Goal: Task Accomplishment & Management: Use online tool/utility

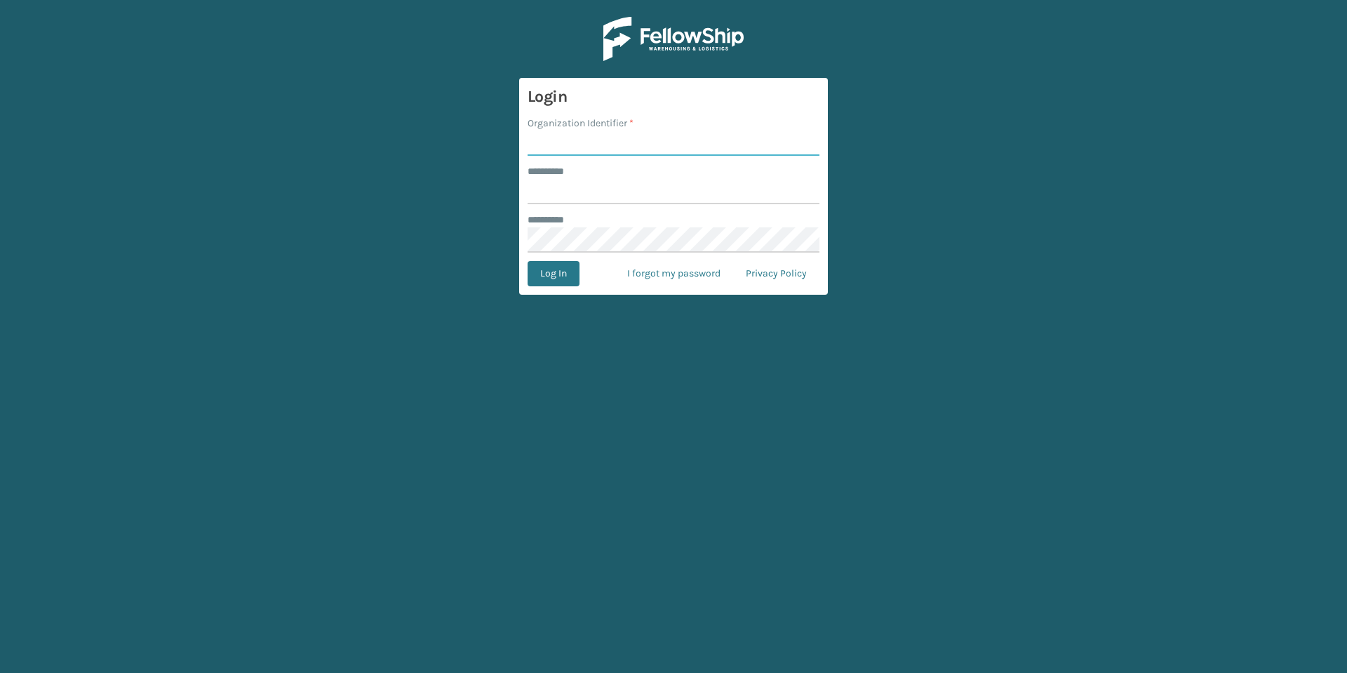
click at [599, 143] on input "Organization Identifier *" at bounding box center [673, 142] width 292 height 25
type input "f"
type input "fellowship - east"
click at [573, 194] on input "******** *" at bounding box center [673, 191] width 292 height 25
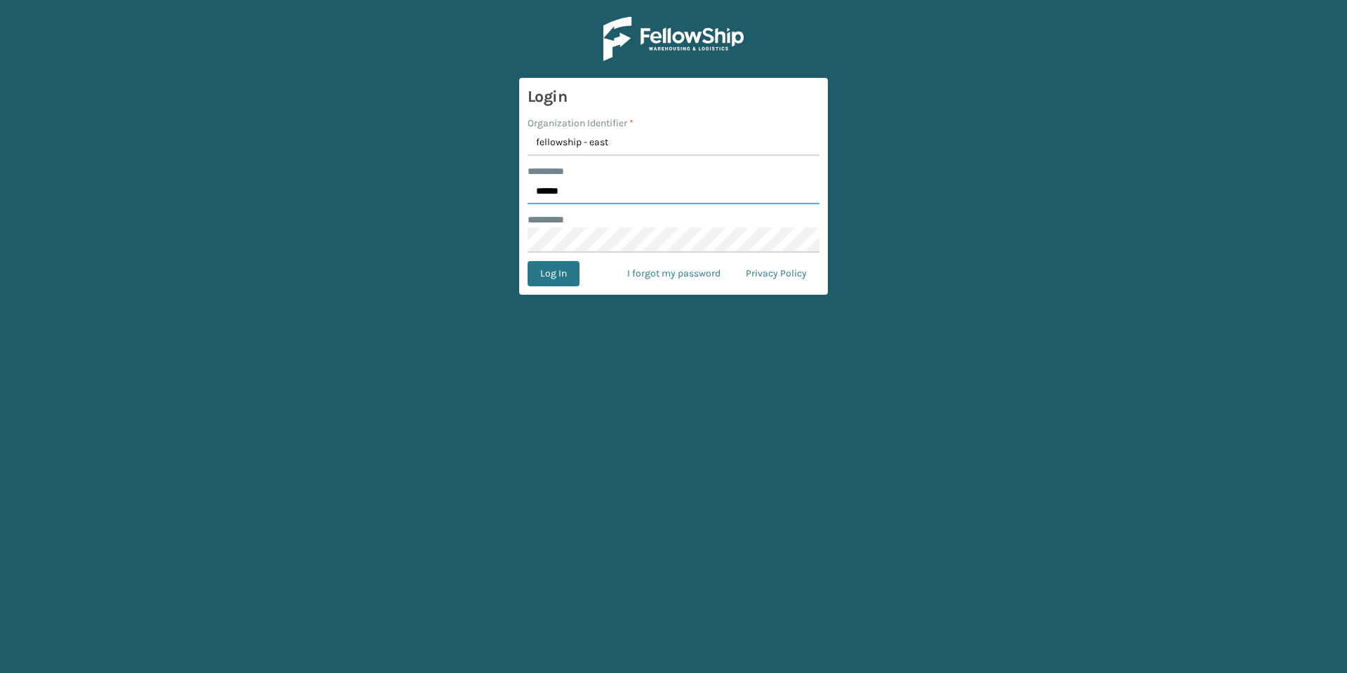
type input "******"
click at [562, 269] on button "Log In" at bounding box center [553, 273] width 52 height 25
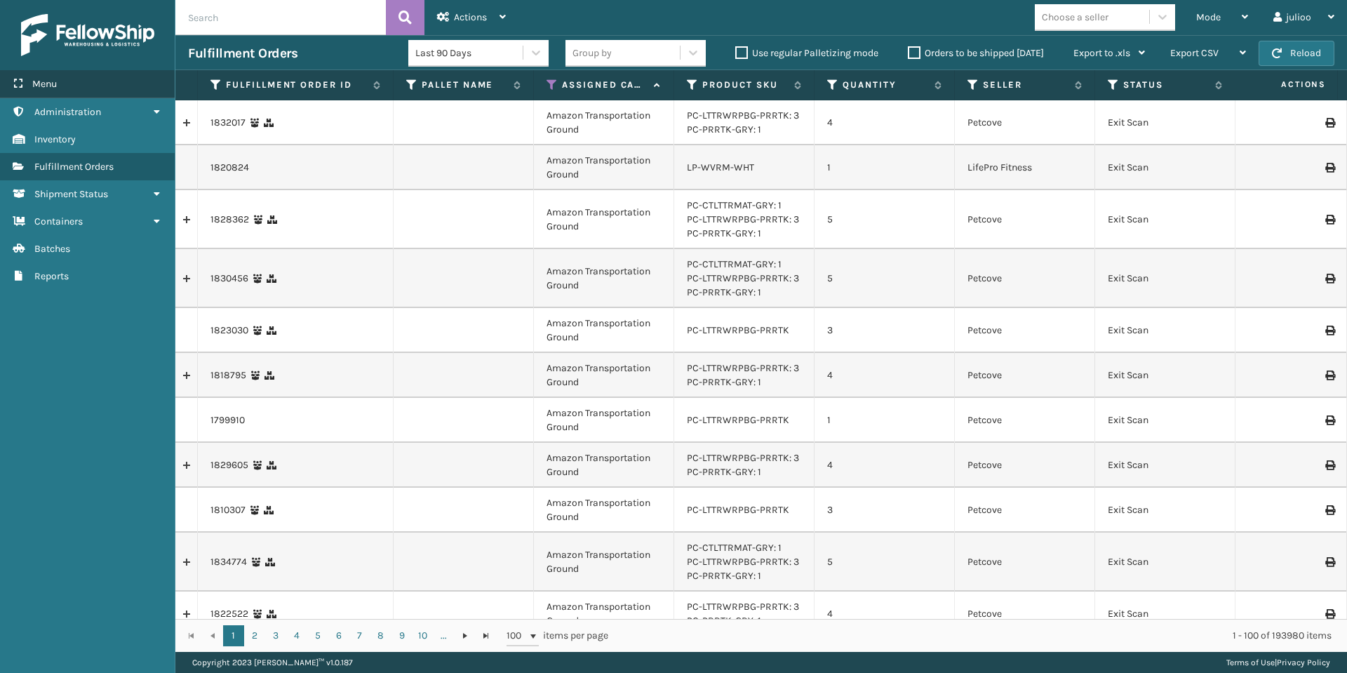
click at [72, 93] on div "Menu" at bounding box center [87, 84] width 175 height 28
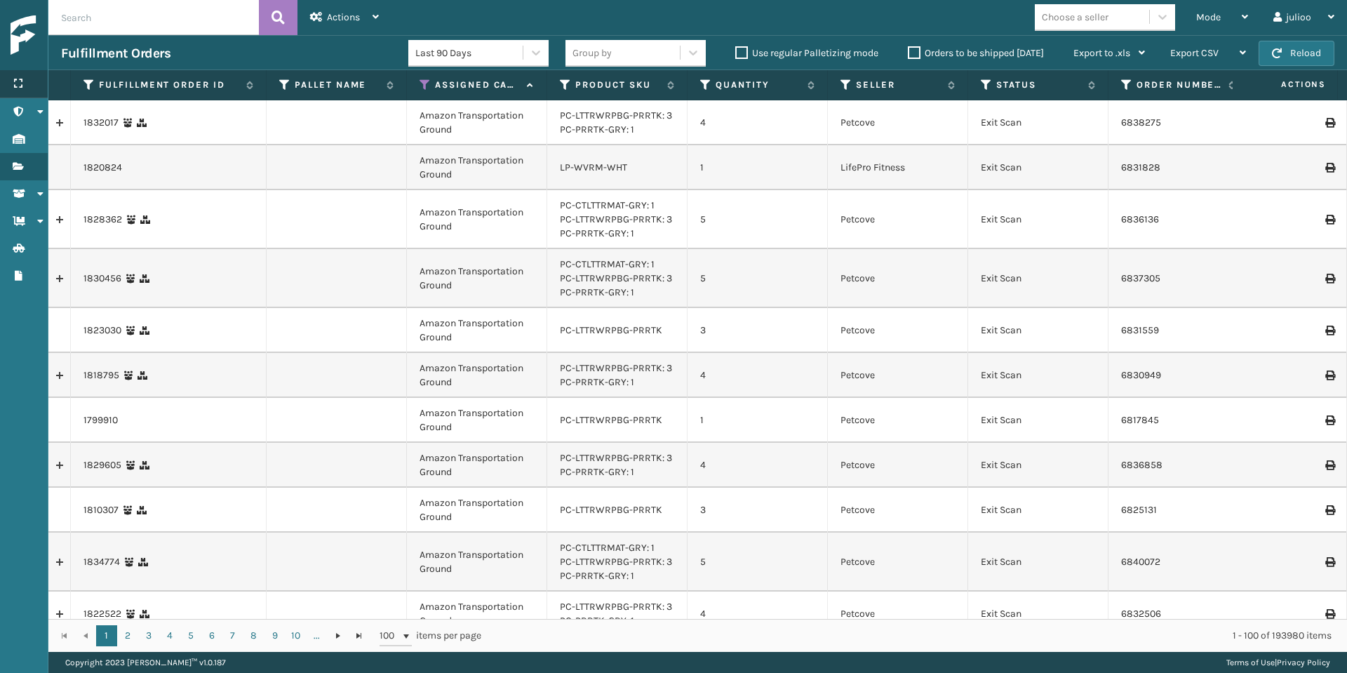
click at [33, 86] on div "Menu" at bounding box center [24, 84] width 48 height 28
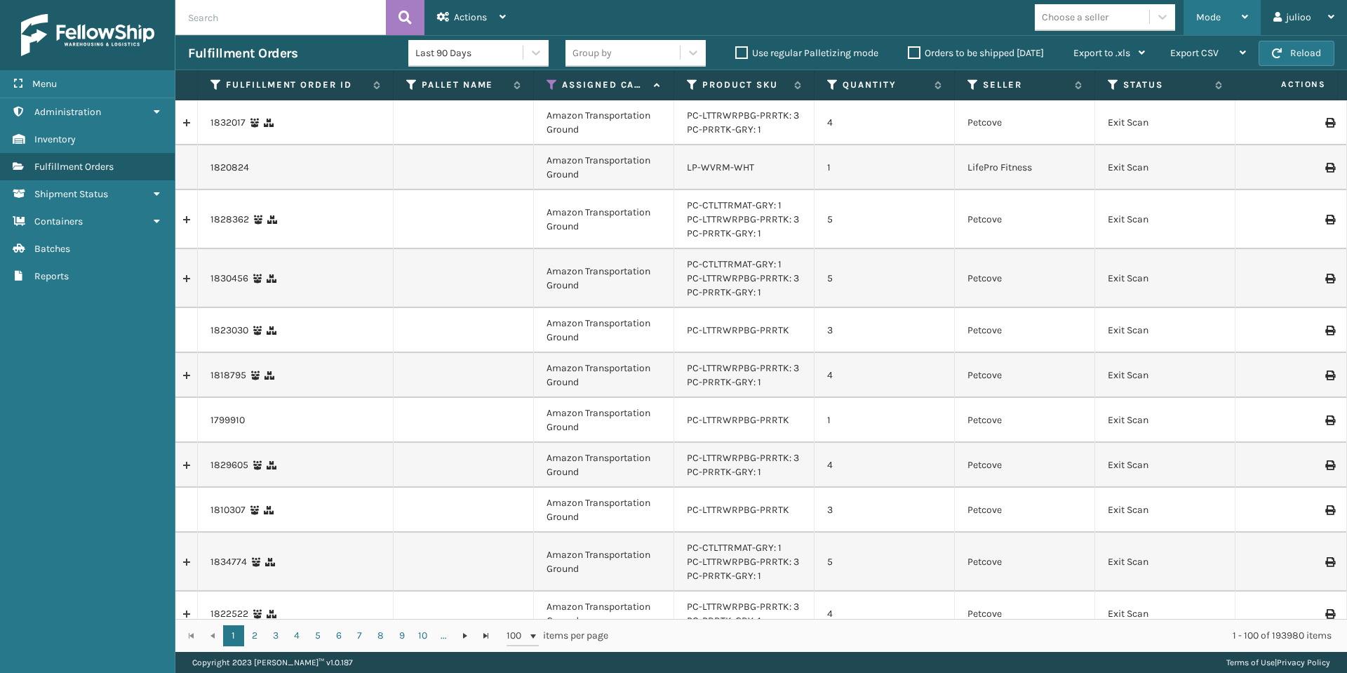
click at [1246, 2] on div "Mode" at bounding box center [1222, 17] width 52 height 35
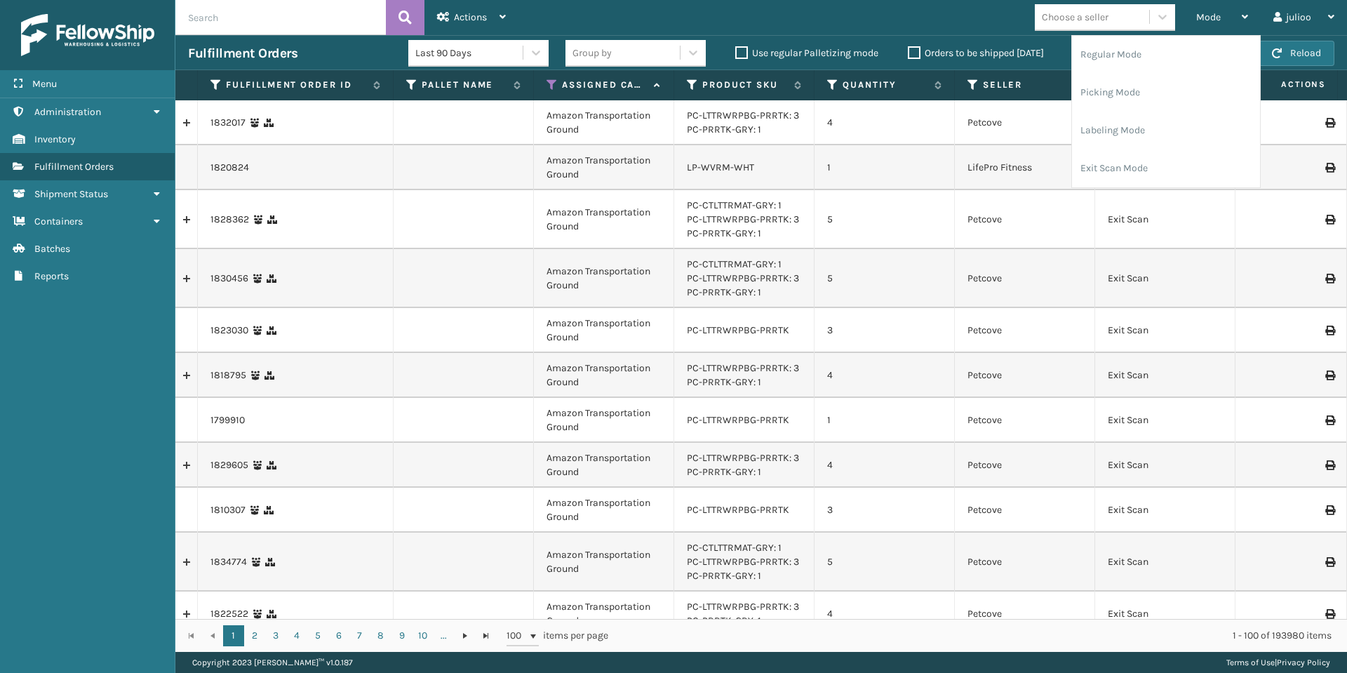
click at [917, 55] on label "Orders to be shipped [DATE]" at bounding box center [976, 53] width 136 height 12
click at [908, 54] on input "Orders to be shipped [DATE]" at bounding box center [908, 49] width 1 height 9
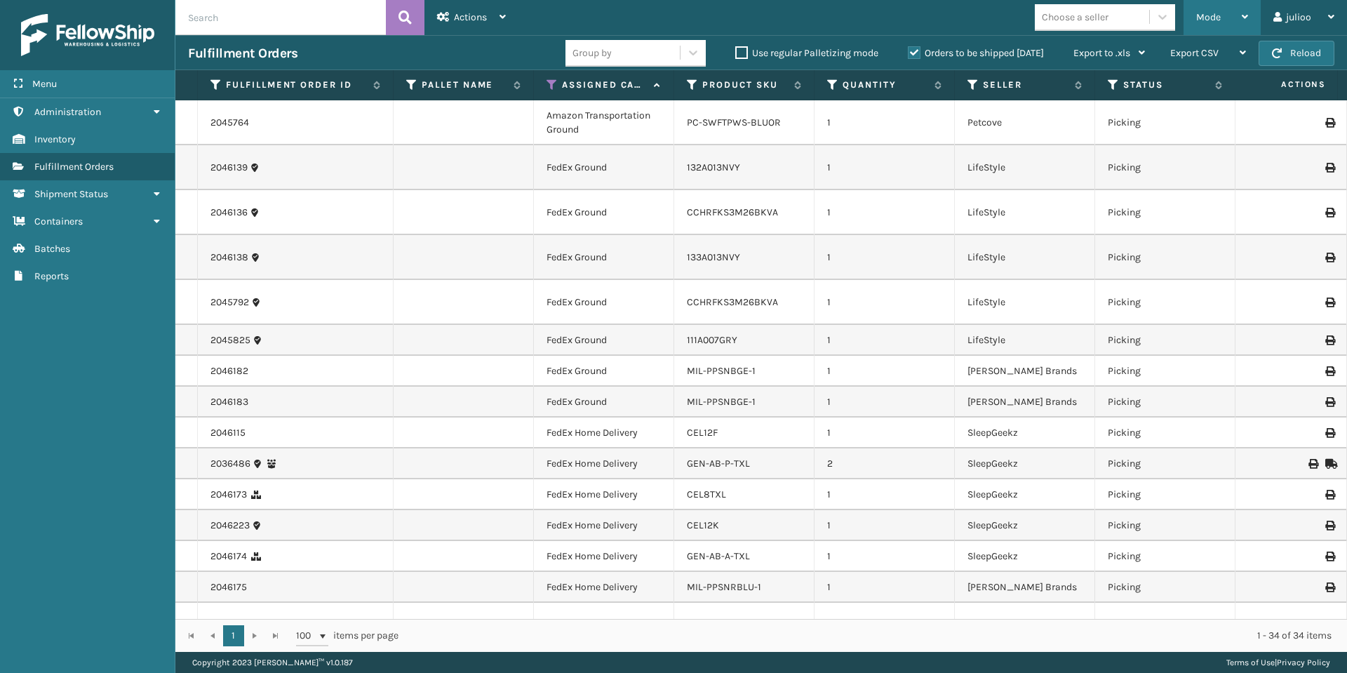
click at [1213, 29] on div "Mode" at bounding box center [1222, 17] width 52 height 35
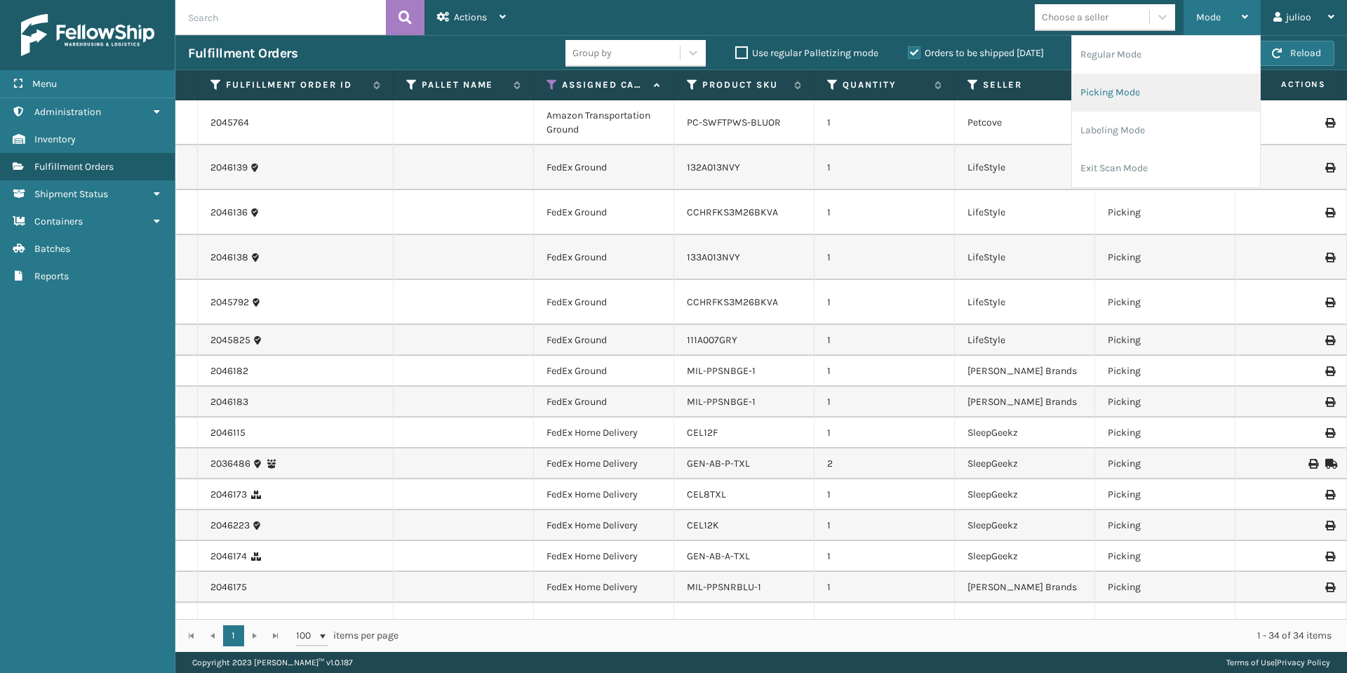
click at [1173, 90] on li "Picking Mode" at bounding box center [1166, 93] width 188 height 38
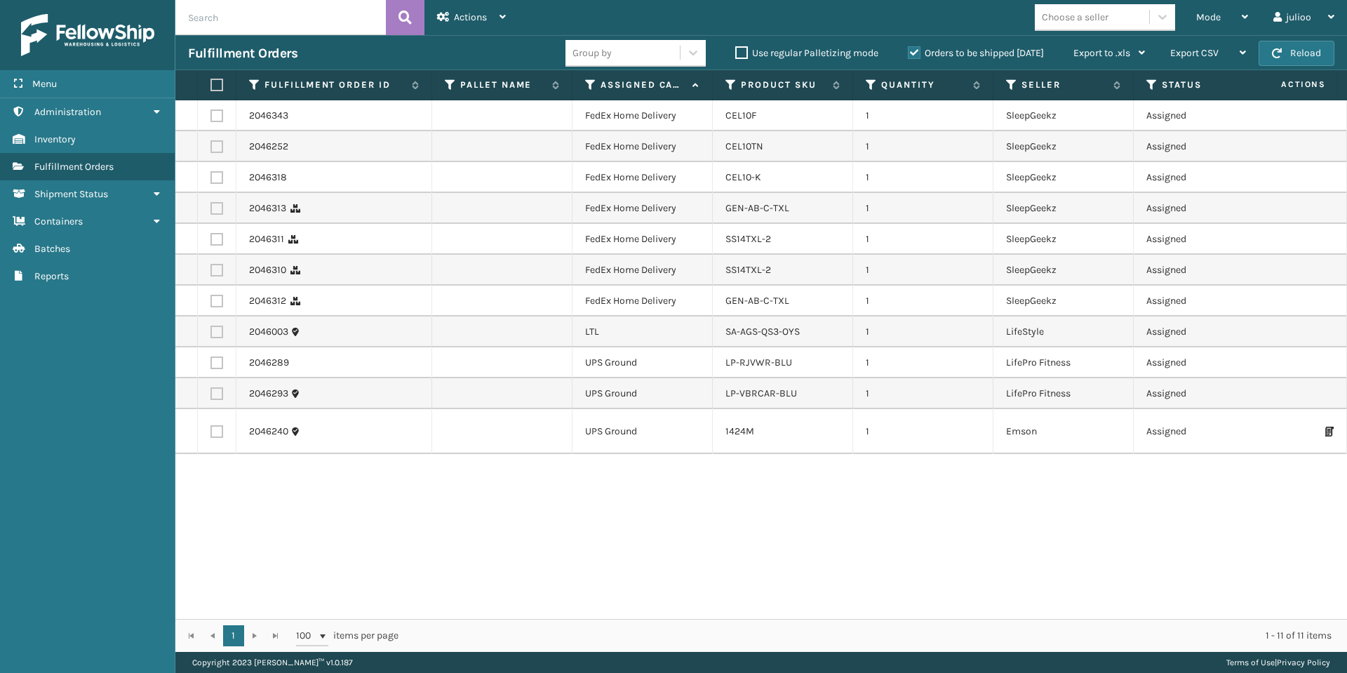
click at [215, 86] on label at bounding box center [214, 85] width 8 height 13
click at [211, 86] on input "checkbox" at bounding box center [210, 85] width 1 height 9
checkbox input "true"
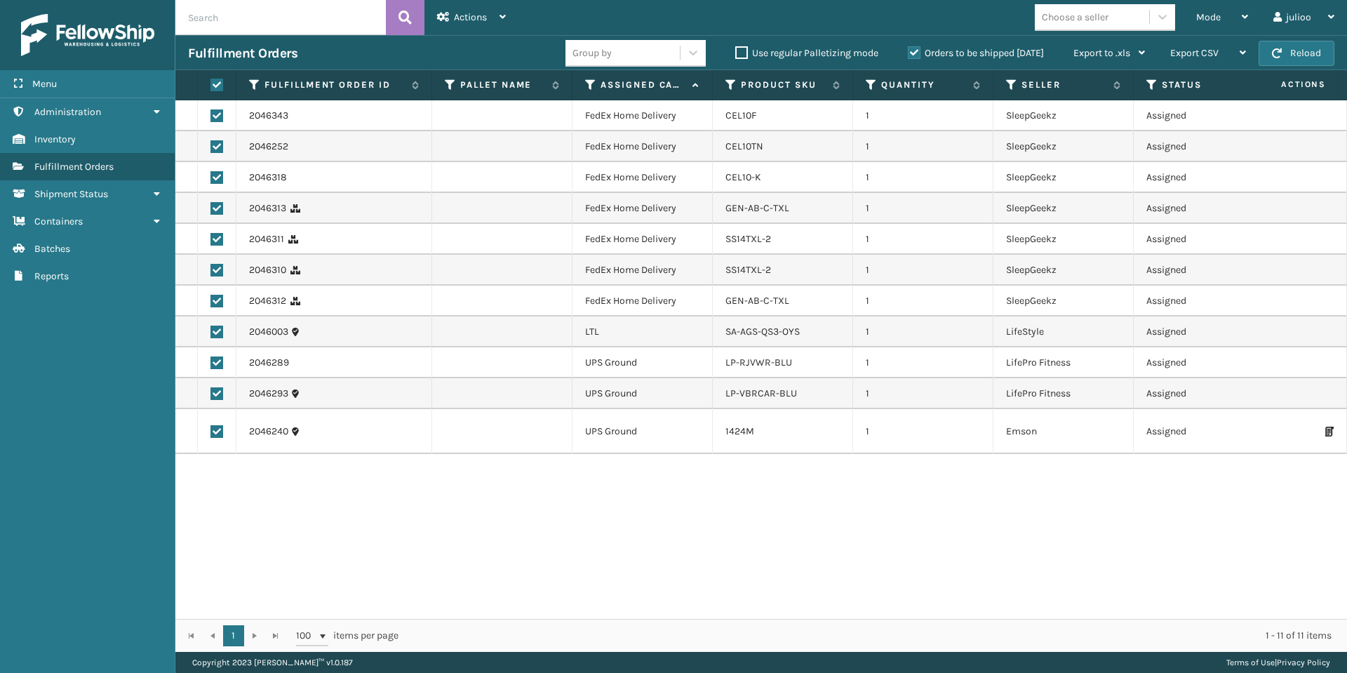
checkbox input "true"
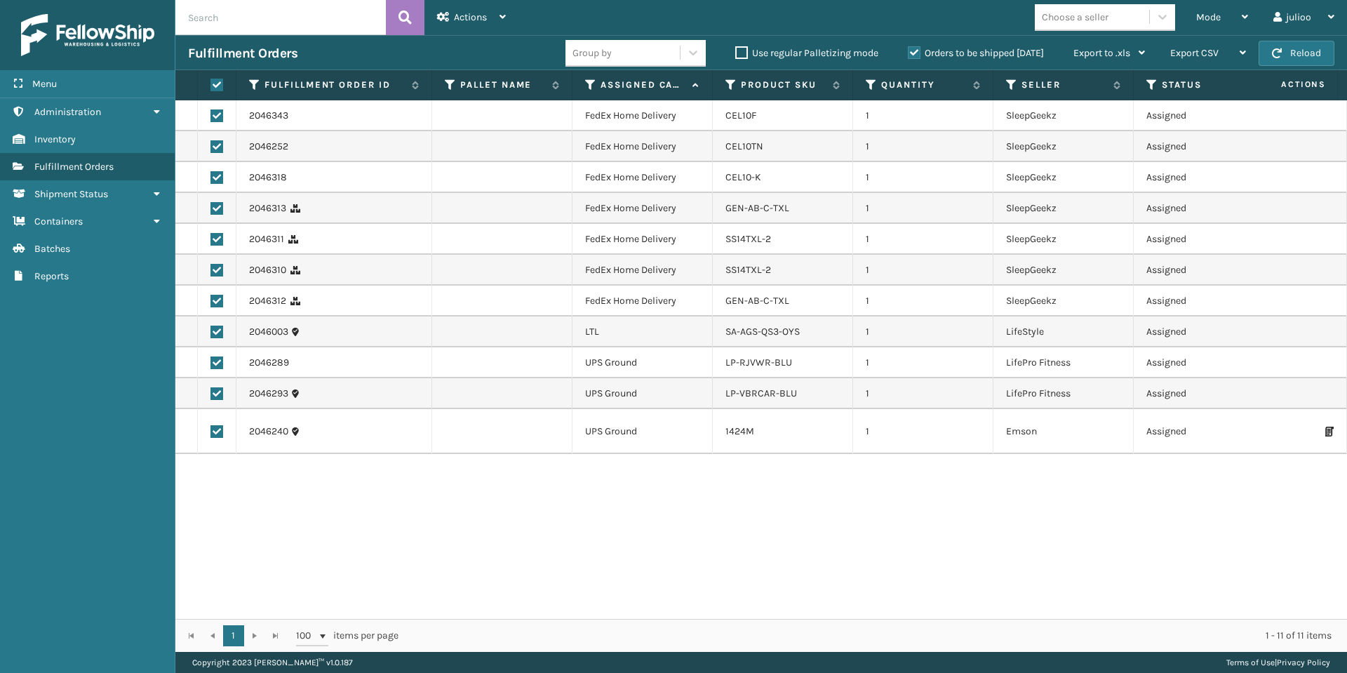
checkbox input "true"
click at [214, 329] on label at bounding box center [216, 331] width 13 height 13
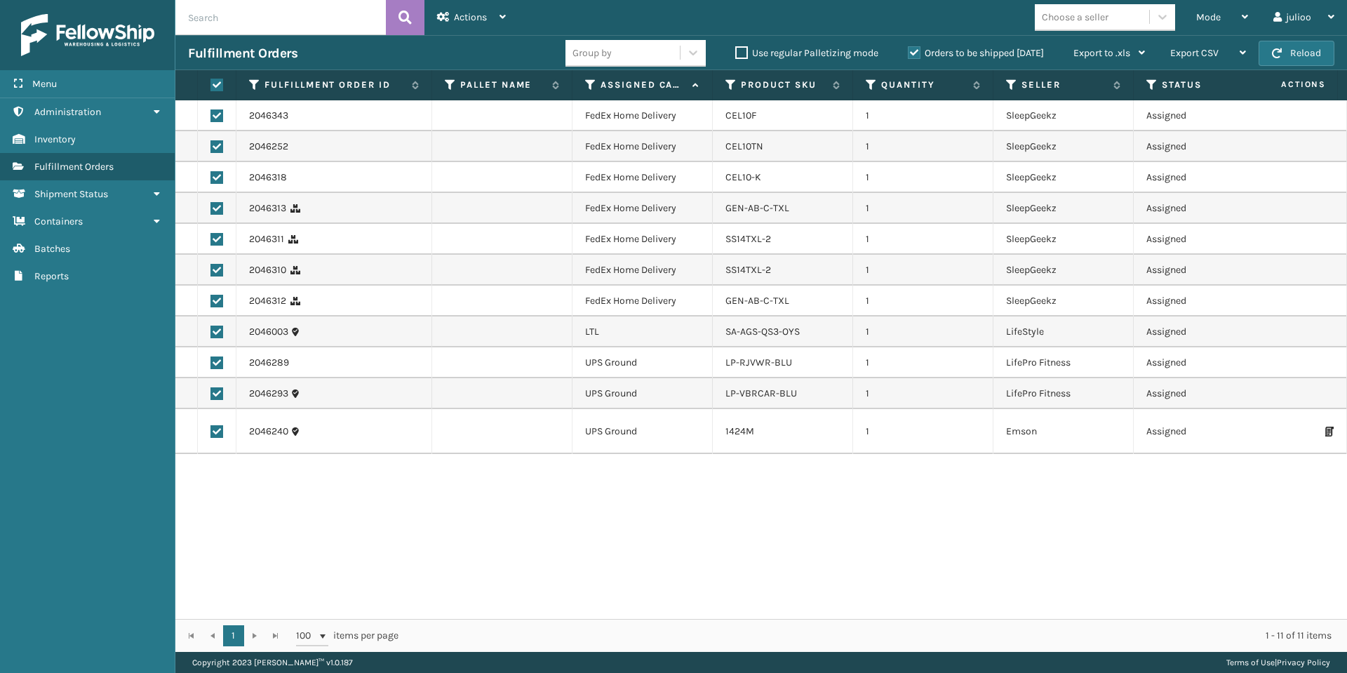
click at [211, 329] on input "checkbox" at bounding box center [210, 329] width 1 height 9
checkbox input "false"
click at [213, 368] on label at bounding box center [216, 362] width 13 height 13
click at [211, 365] on input "checkbox" at bounding box center [210, 360] width 1 height 9
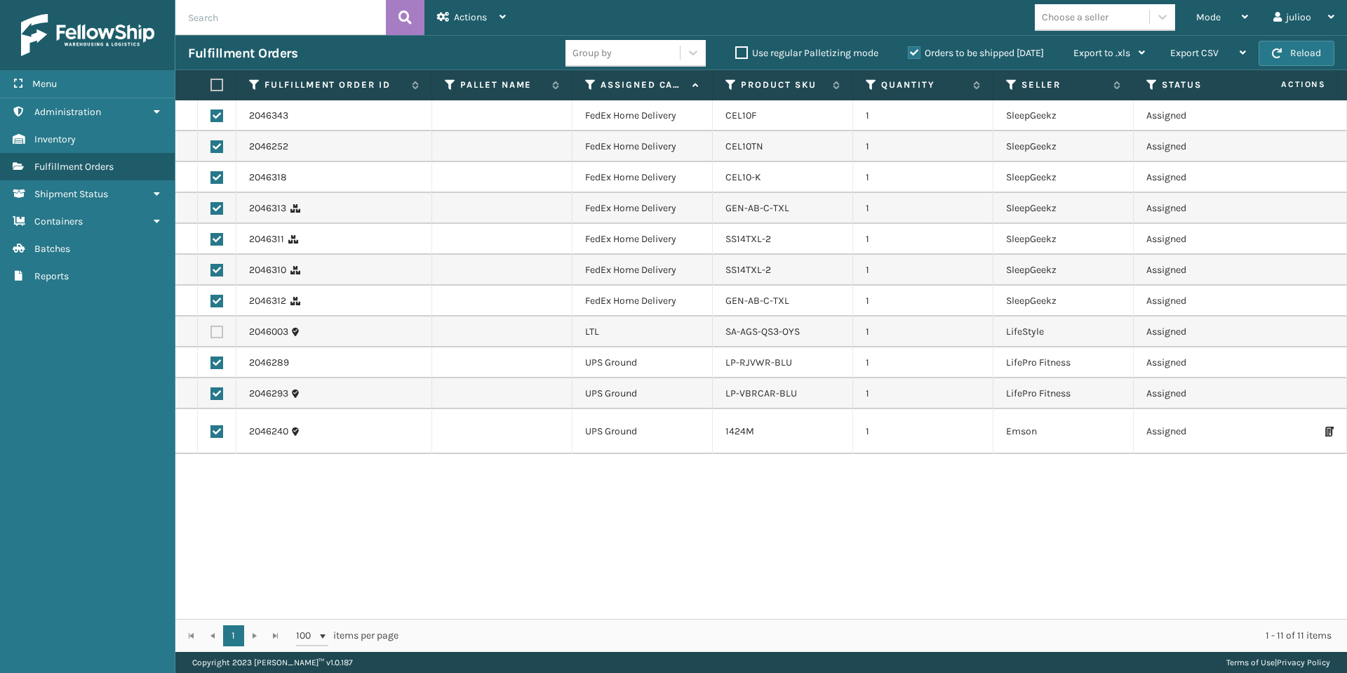
checkbox input "false"
click at [215, 392] on label at bounding box center [216, 393] width 13 height 13
click at [211, 392] on input "checkbox" at bounding box center [210, 391] width 1 height 9
checkbox input "false"
click at [216, 438] on td at bounding box center [217, 431] width 39 height 45
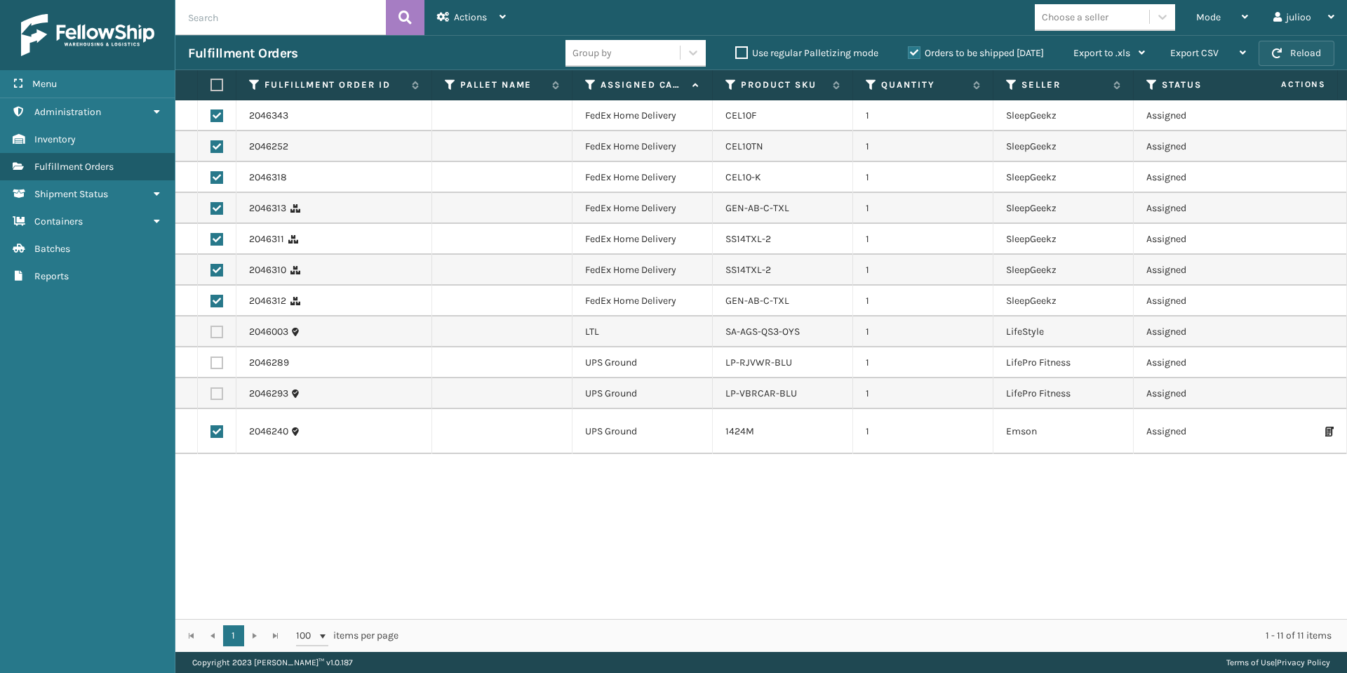
click at [1288, 55] on button "Reload" at bounding box center [1296, 53] width 76 height 25
click at [1283, 55] on button "Reload" at bounding box center [1296, 53] width 76 height 25
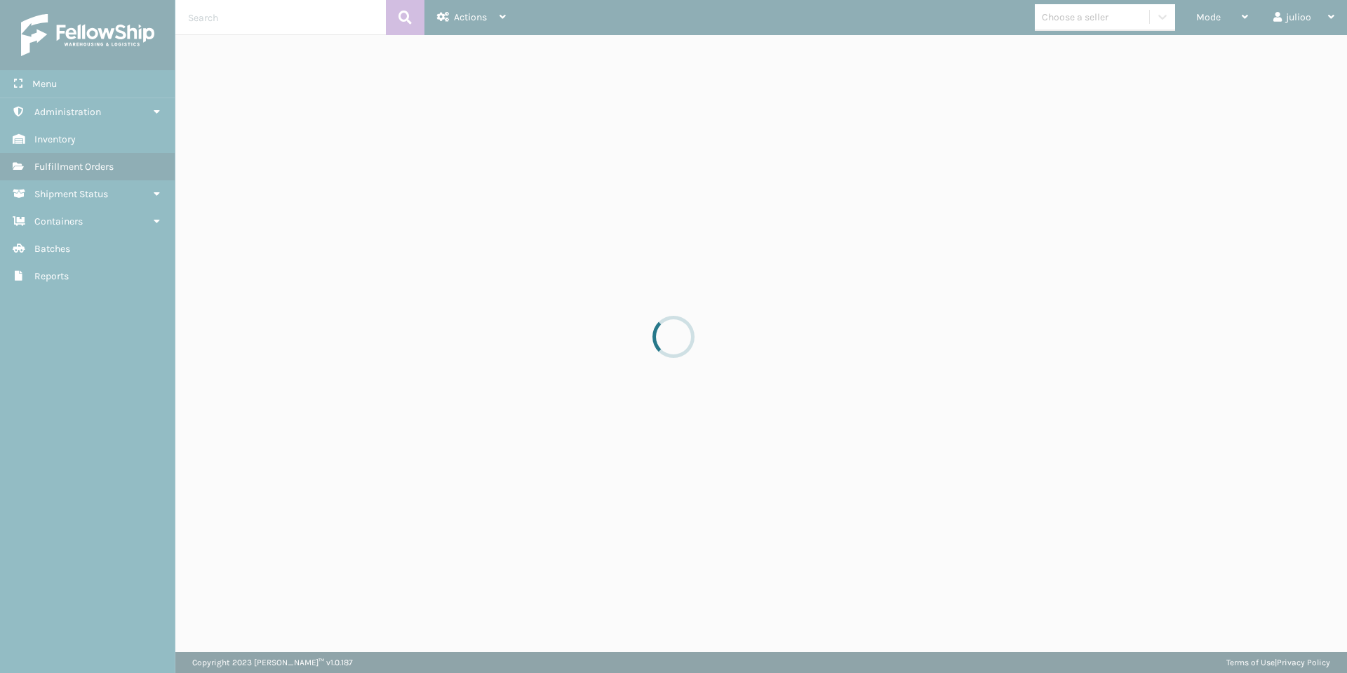
click at [1283, 55] on div at bounding box center [673, 336] width 1347 height 673
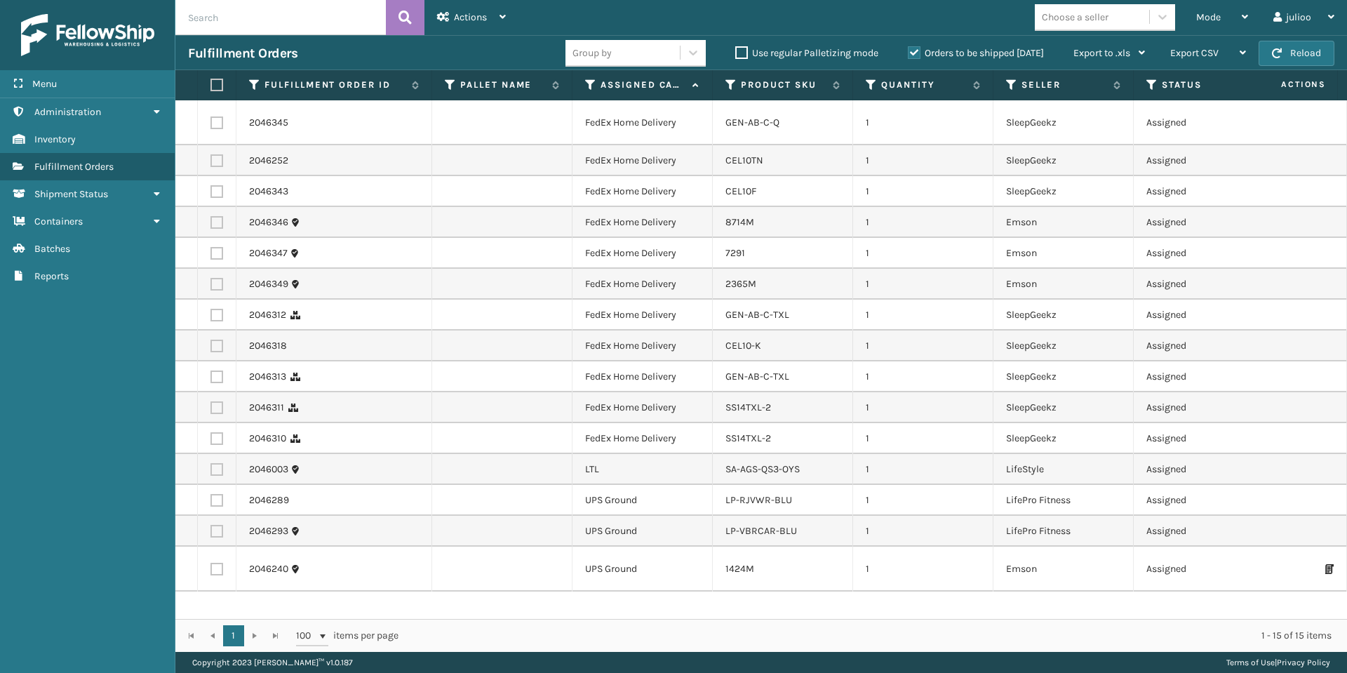
click at [213, 80] on label at bounding box center [214, 85] width 8 height 13
click at [211, 81] on input "checkbox" at bounding box center [210, 85] width 1 height 9
checkbox input "true"
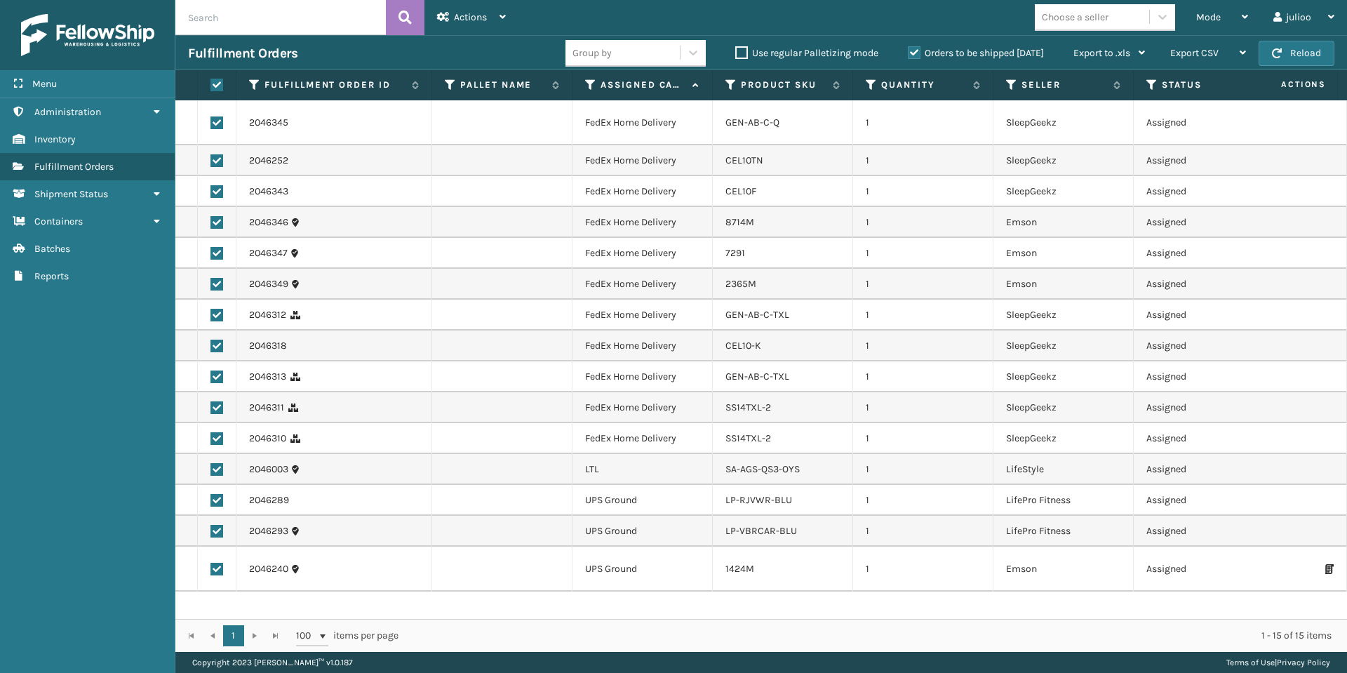
checkbox input "true"
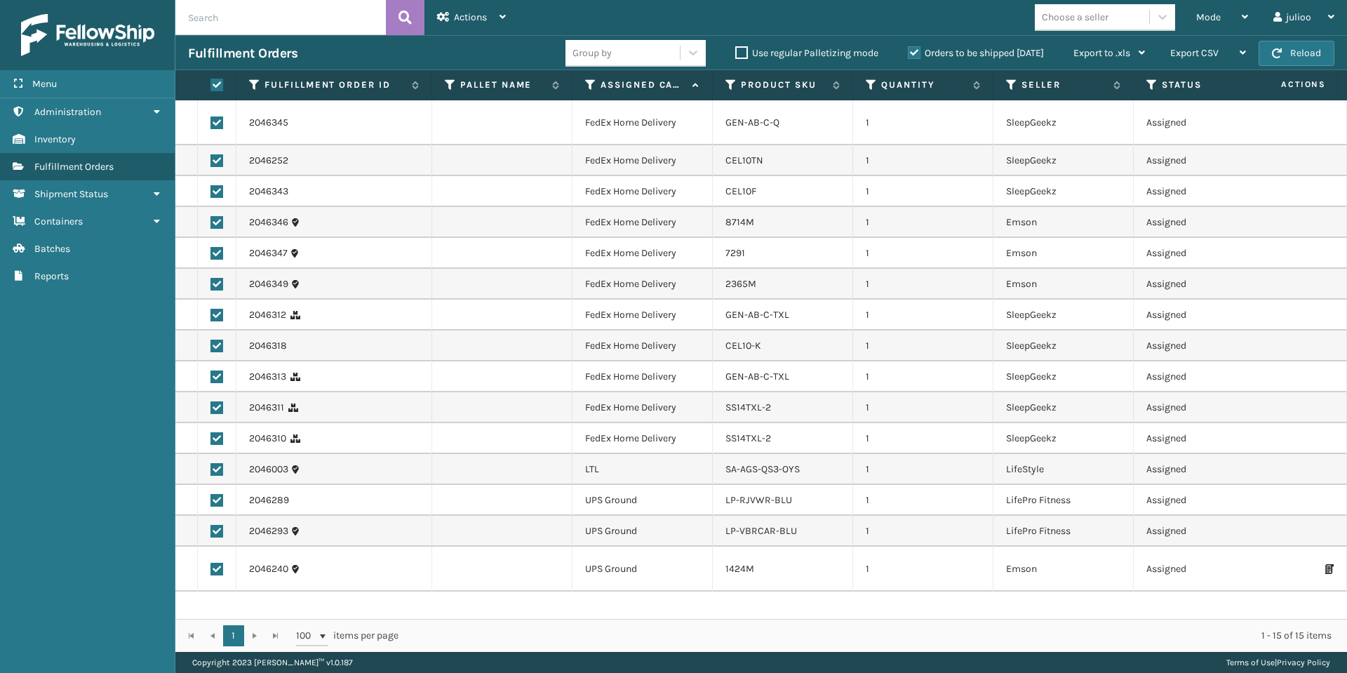
checkbox input "true"
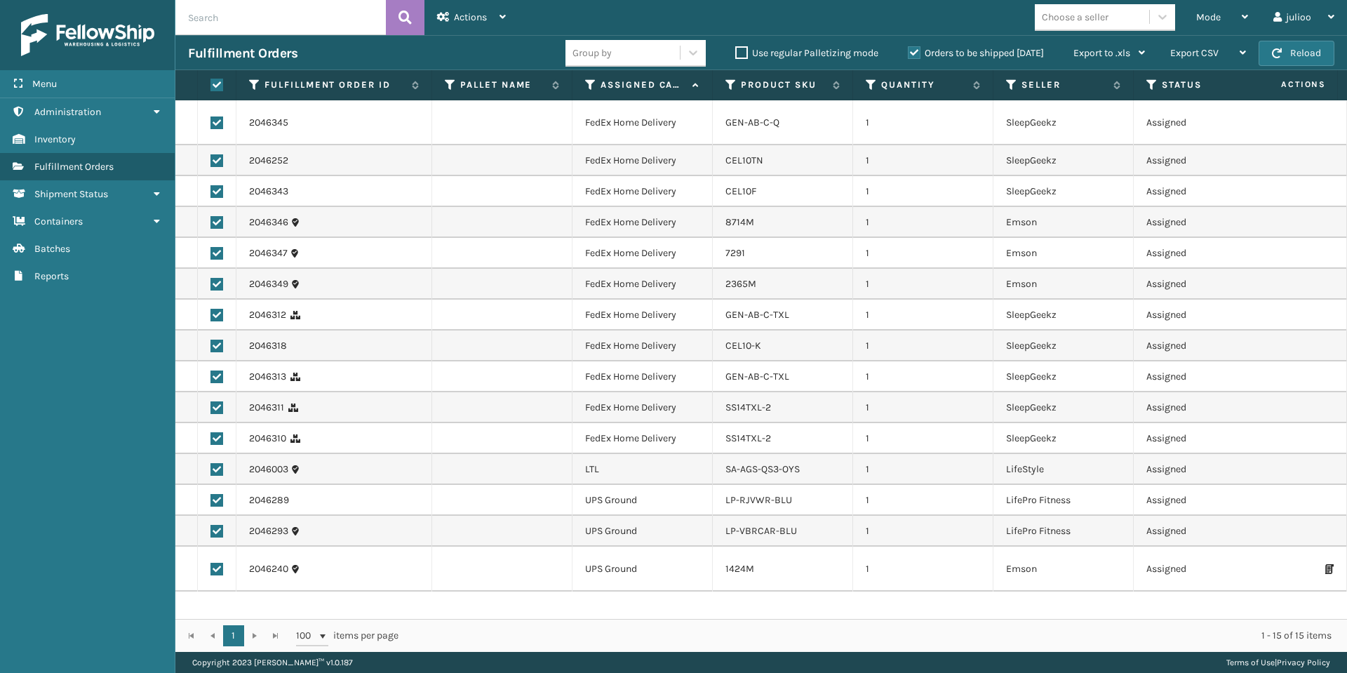
checkbox input "true"
click at [210, 470] on td at bounding box center [217, 469] width 39 height 31
click at [217, 480] on td at bounding box center [217, 469] width 39 height 31
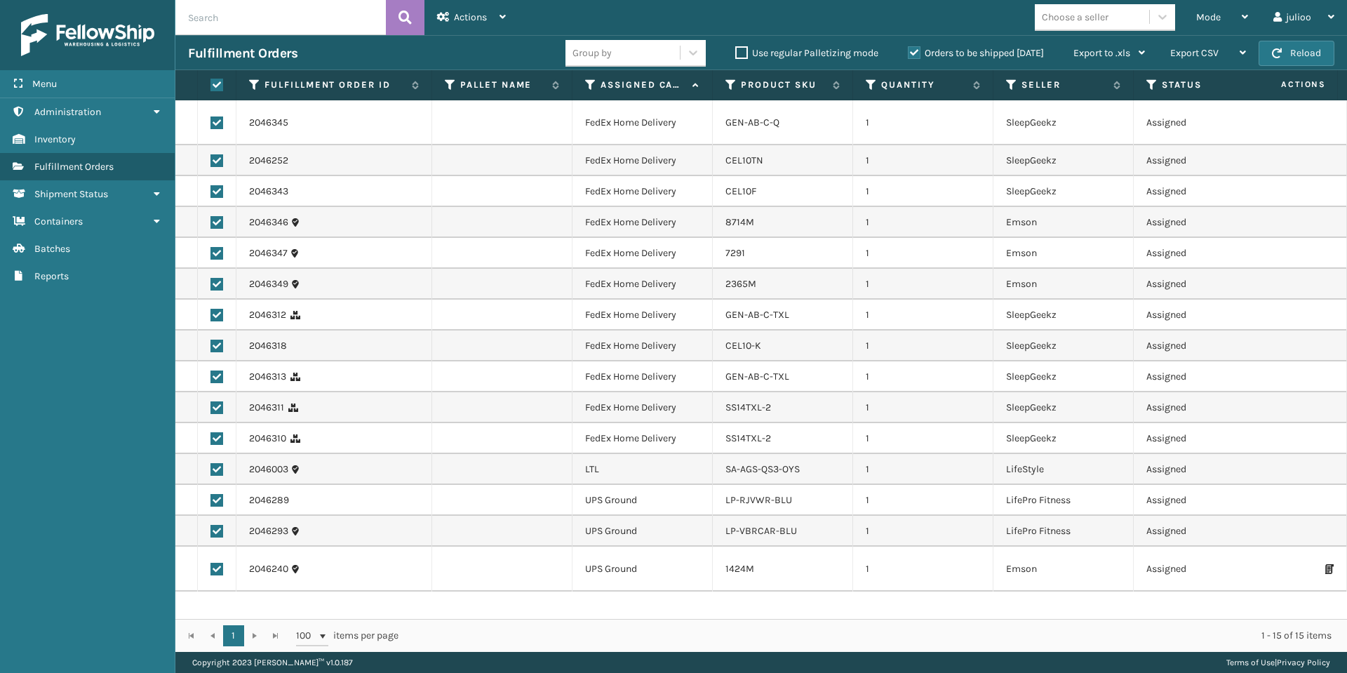
click at [216, 473] on label at bounding box center [216, 469] width 13 height 13
click at [211, 472] on input "checkbox" at bounding box center [210, 467] width 1 height 9
checkbox input "false"
click at [218, 501] on label at bounding box center [216, 500] width 13 height 13
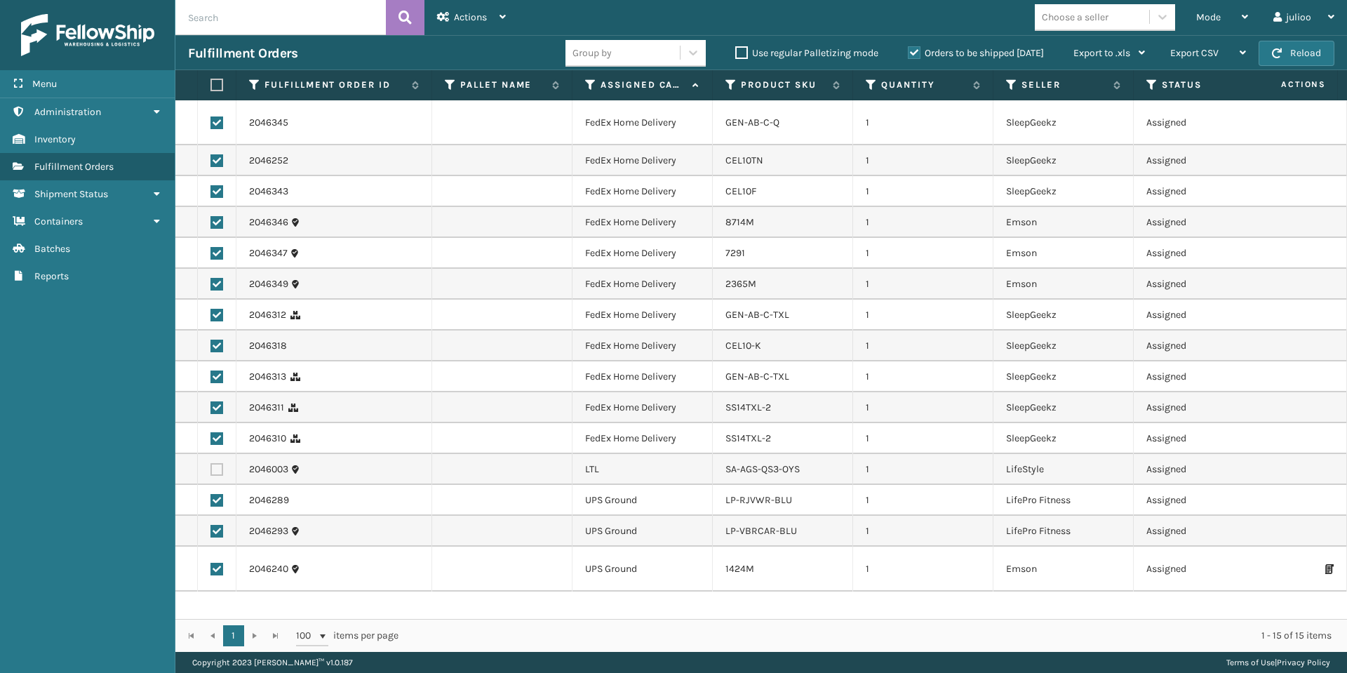
click at [211, 501] on input "checkbox" at bounding box center [210, 498] width 1 height 9
checkbox input "false"
click at [217, 534] on label at bounding box center [216, 531] width 13 height 13
click at [211, 534] on input "checkbox" at bounding box center [210, 529] width 1 height 9
checkbox input "false"
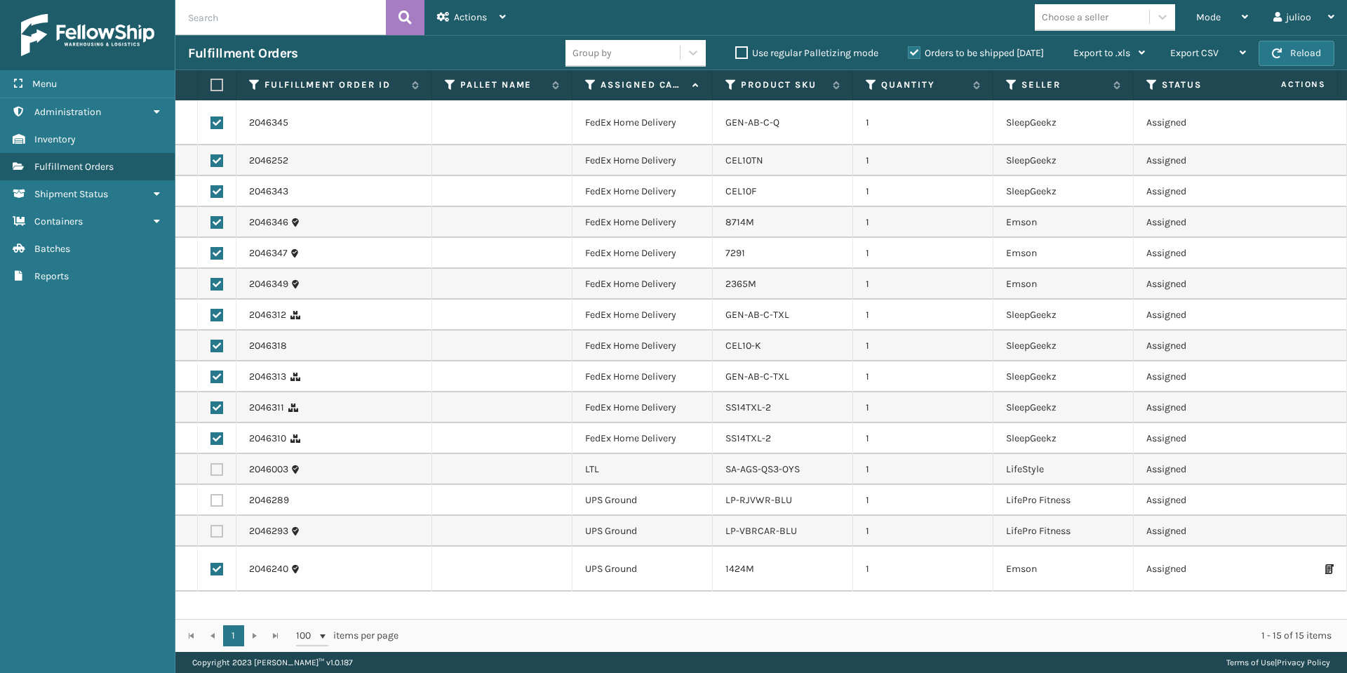
click at [220, 561] on td at bounding box center [217, 568] width 39 height 45
click at [211, 570] on label at bounding box center [216, 569] width 13 height 13
click at [211, 570] on input "checkbox" at bounding box center [210, 567] width 1 height 9
checkbox input "false"
click at [464, 26] on div "Actions" at bounding box center [471, 17] width 69 height 35
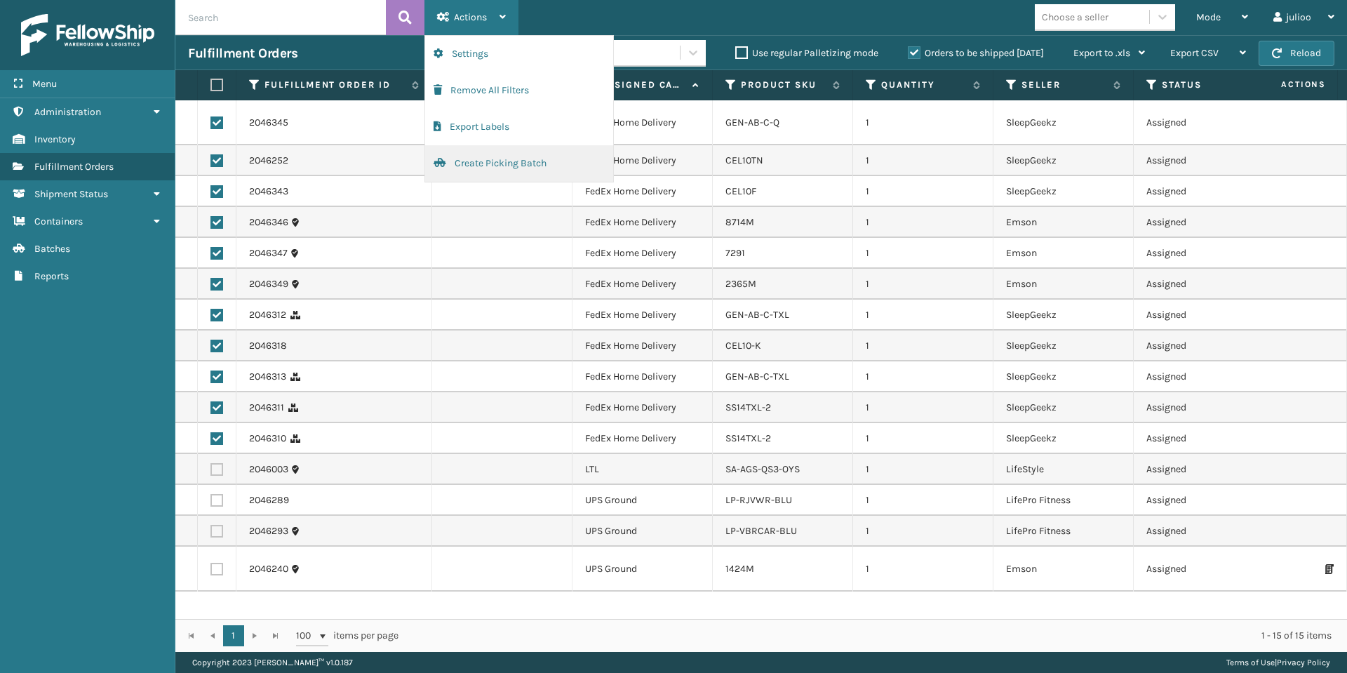
click at [476, 155] on button "Create Picking Batch" at bounding box center [519, 163] width 188 height 36
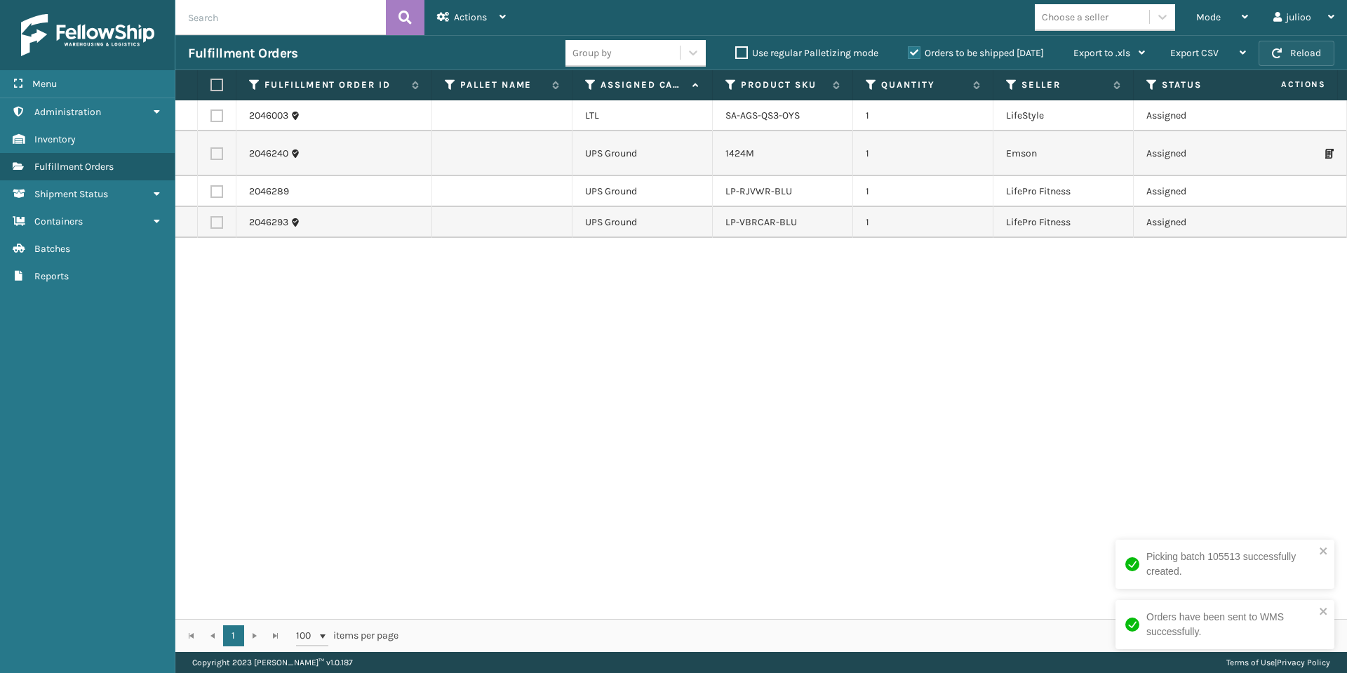
click at [1267, 54] on button "Reload" at bounding box center [1296, 53] width 76 height 25
click at [1319, 54] on button "Reload" at bounding box center [1296, 53] width 76 height 25
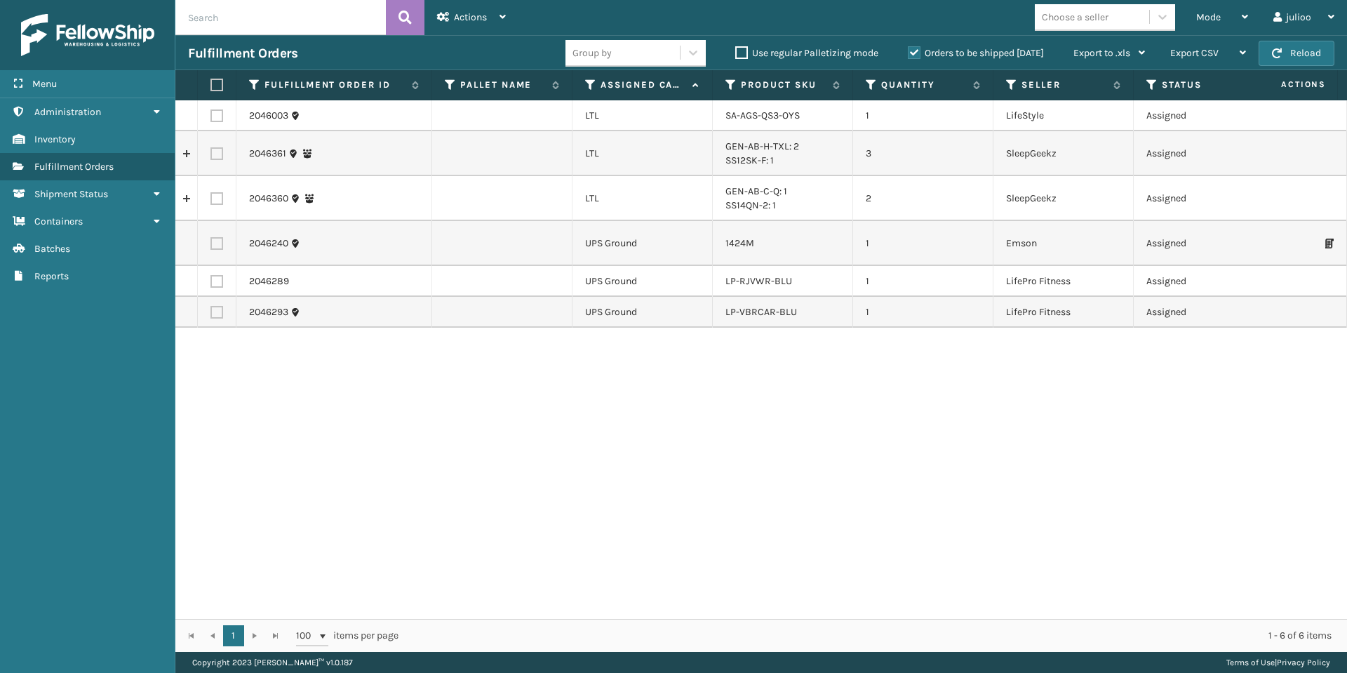
click at [220, 75] on th at bounding box center [217, 85] width 39 height 30
click at [219, 83] on label at bounding box center [214, 85] width 8 height 13
click at [211, 83] on input "checkbox" at bounding box center [210, 85] width 1 height 9
checkbox input "true"
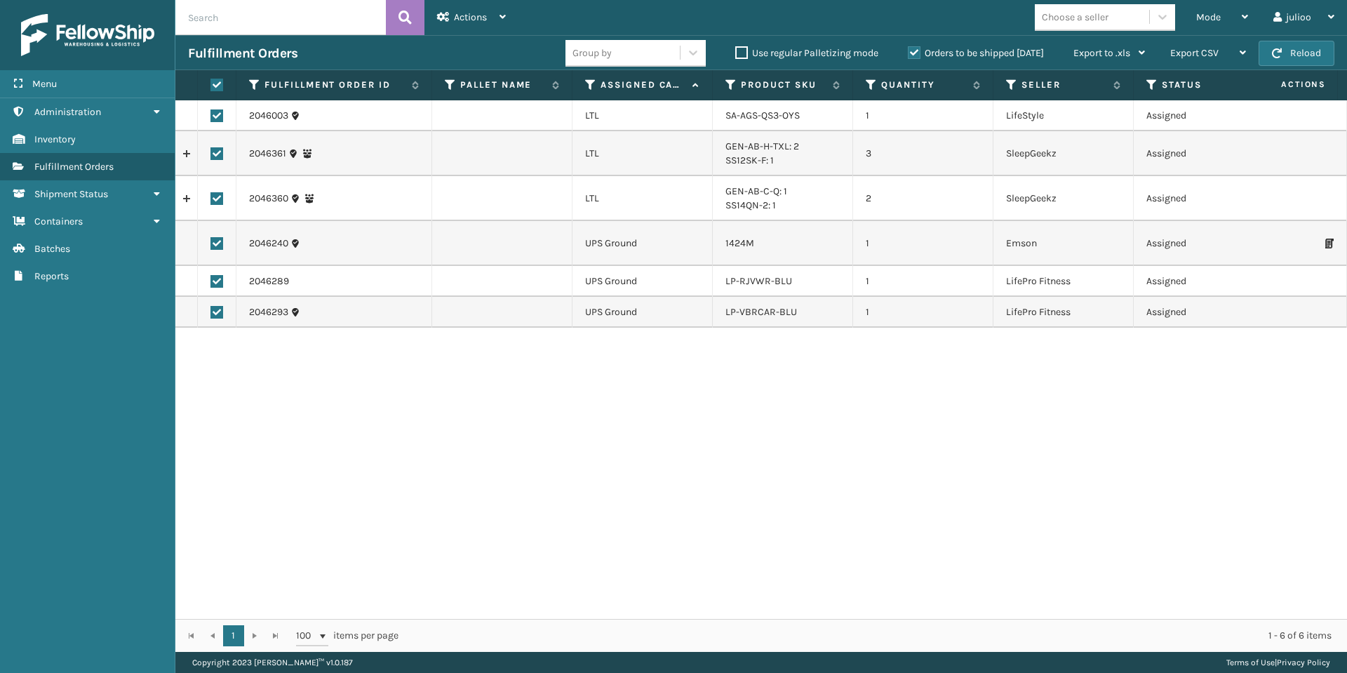
checkbox input "true"
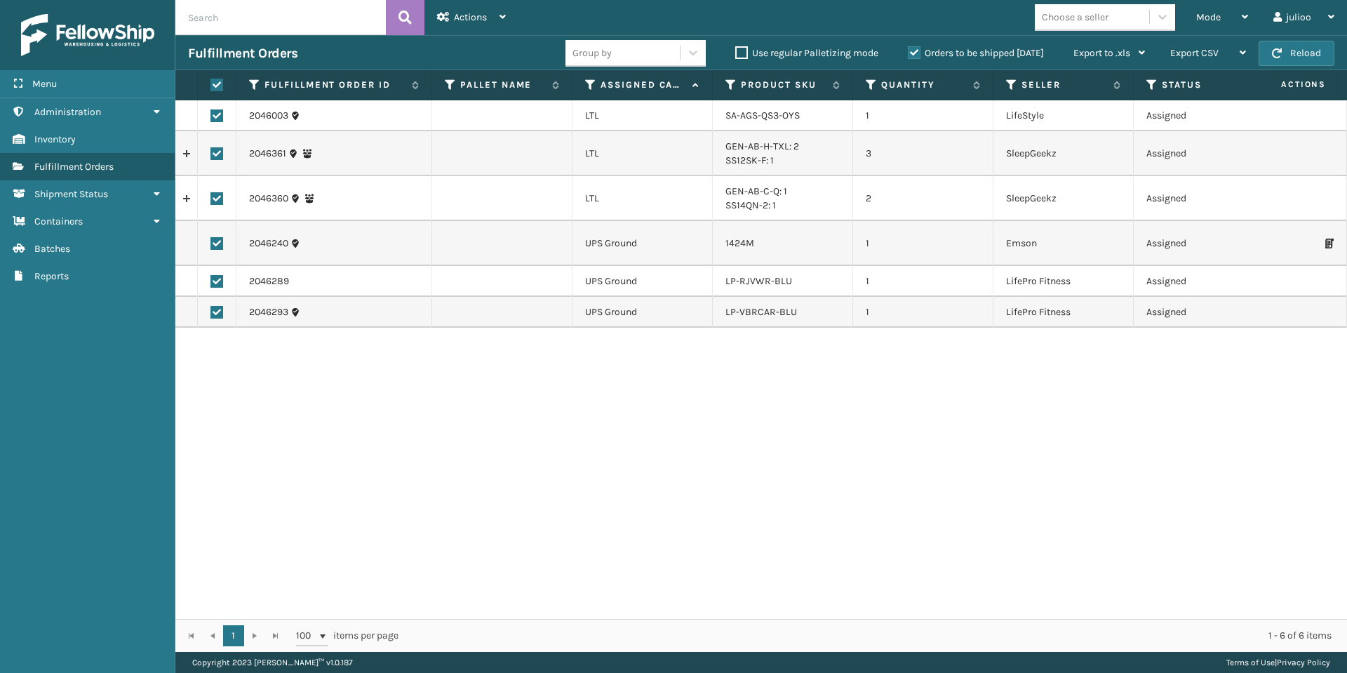
click at [219, 114] on label at bounding box center [216, 115] width 13 height 13
click at [211, 114] on input "checkbox" at bounding box center [210, 113] width 1 height 9
checkbox input "false"
click at [219, 150] on label at bounding box center [216, 153] width 13 height 13
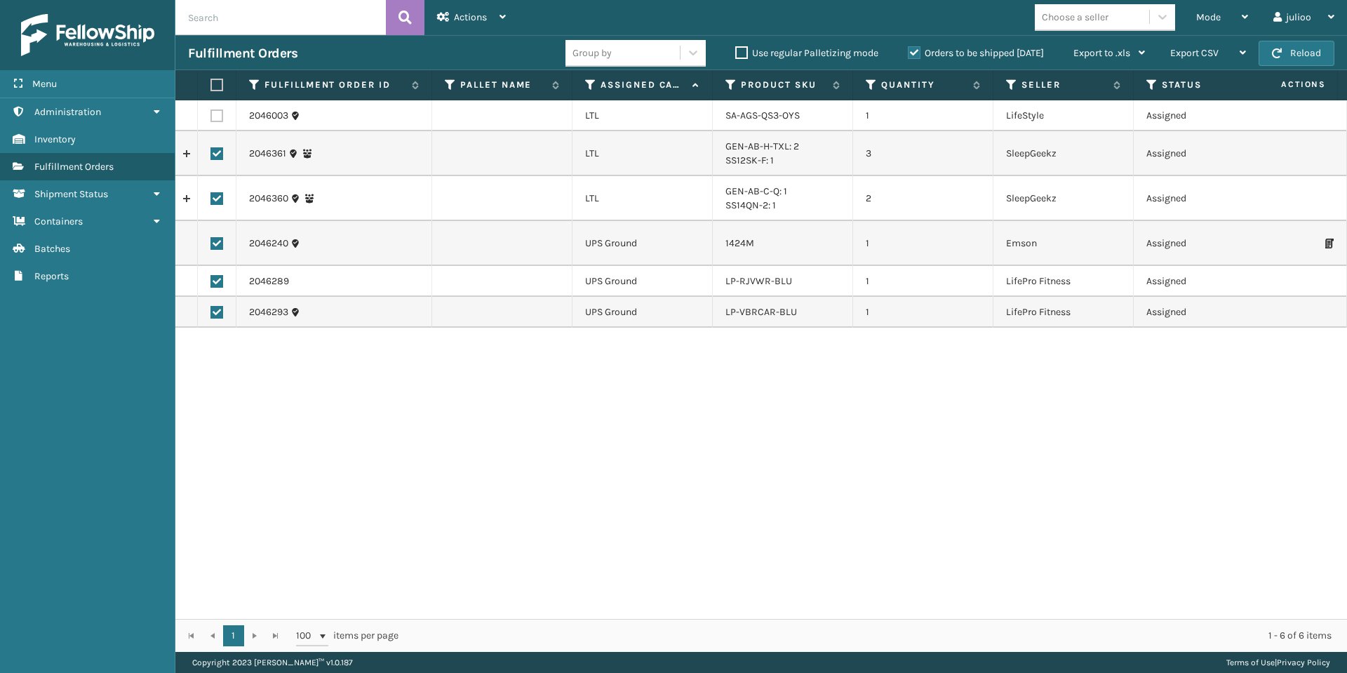
click at [211, 150] on input "checkbox" at bounding box center [210, 151] width 1 height 9
checkbox input "false"
drag, startPoint x: 217, startPoint y: 201, endPoint x: 185, endPoint y: 158, distance: 53.6
click at [217, 201] on label at bounding box center [216, 198] width 13 height 13
click at [211, 201] on input "checkbox" at bounding box center [210, 196] width 1 height 9
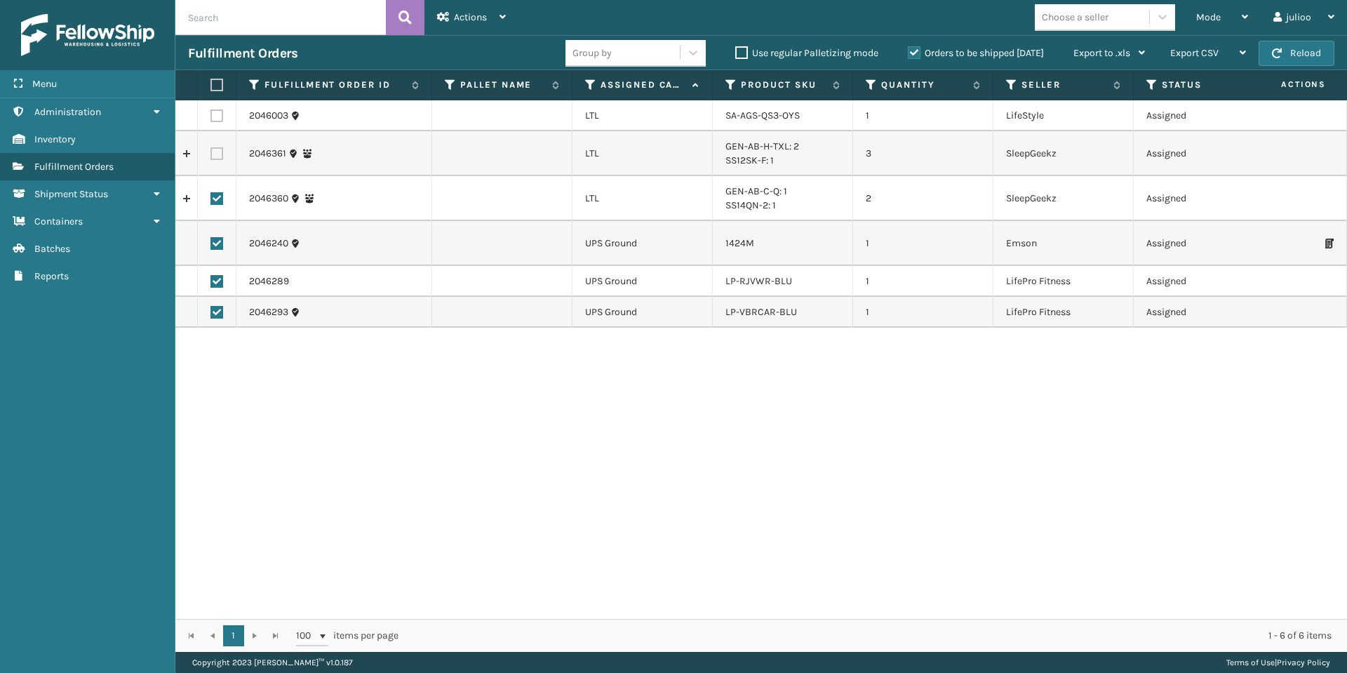
checkbox input "false"
click at [126, 62] on div at bounding box center [87, 35] width 175 height 70
click at [129, 75] on div "Menu" at bounding box center [87, 84] width 175 height 28
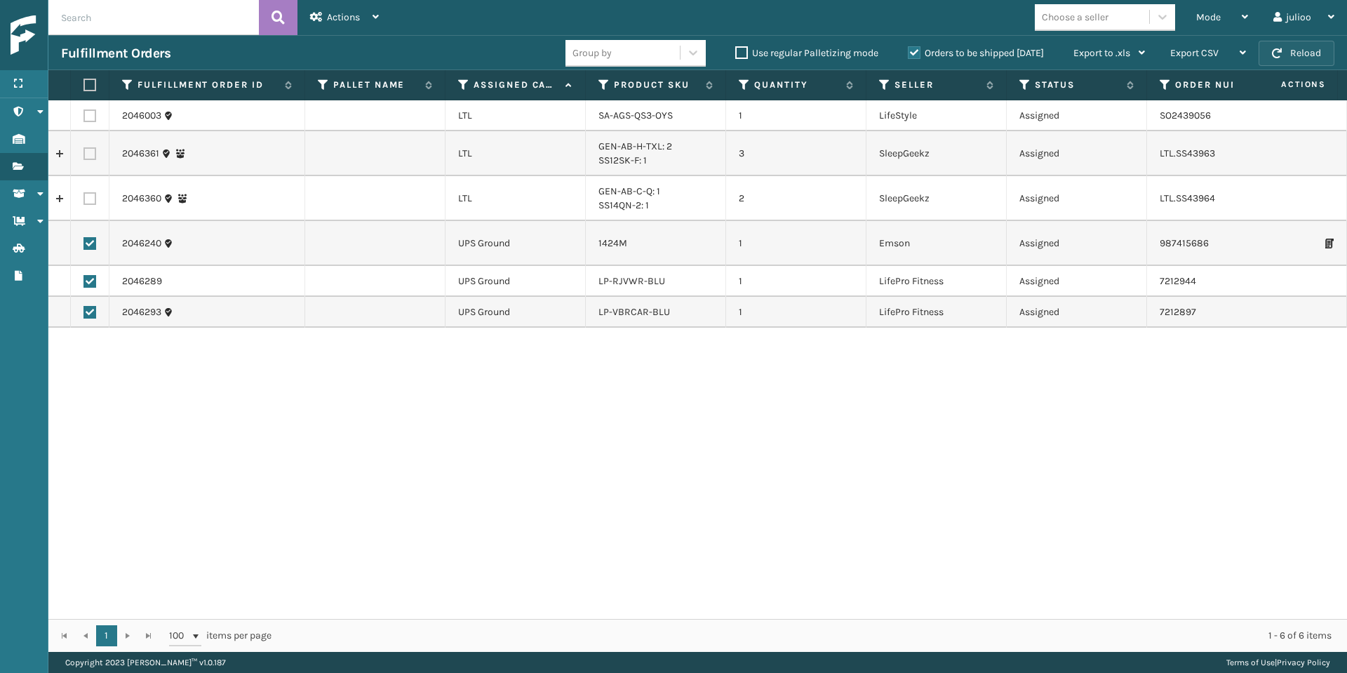
click at [1309, 57] on button "Reload" at bounding box center [1296, 53] width 76 height 25
click at [1310, 55] on button "Reload" at bounding box center [1296, 53] width 76 height 25
click at [90, 245] on label at bounding box center [89, 243] width 13 height 13
click at [84, 245] on input "checkbox" at bounding box center [83, 241] width 1 height 9
checkbox input "true"
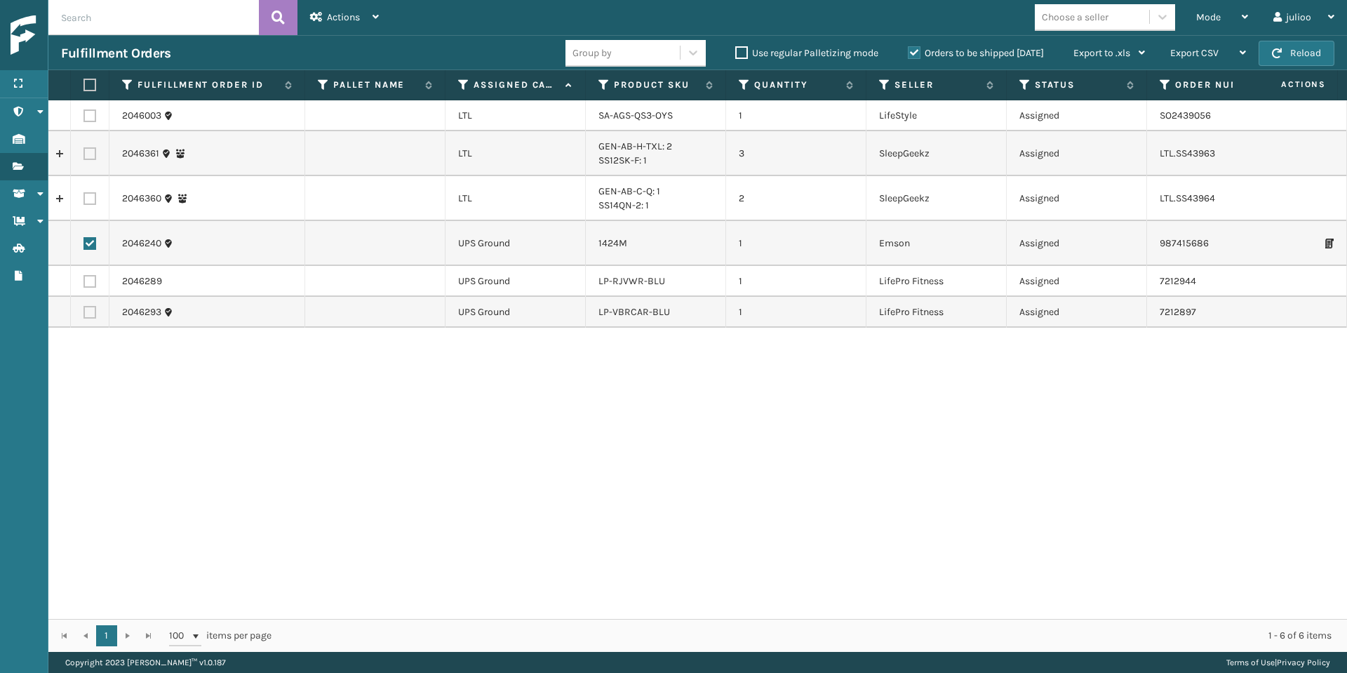
click at [91, 283] on label at bounding box center [89, 281] width 13 height 13
click at [84, 283] on input "checkbox" at bounding box center [83, 279] width 1 height 9
checkbox input "true"
click at [94, 316] on label at bounding box center [89, 312] width 13 height 13
click at [84, 315] on input "checkbox" at bounding box center [83, 310] width 1 height 9
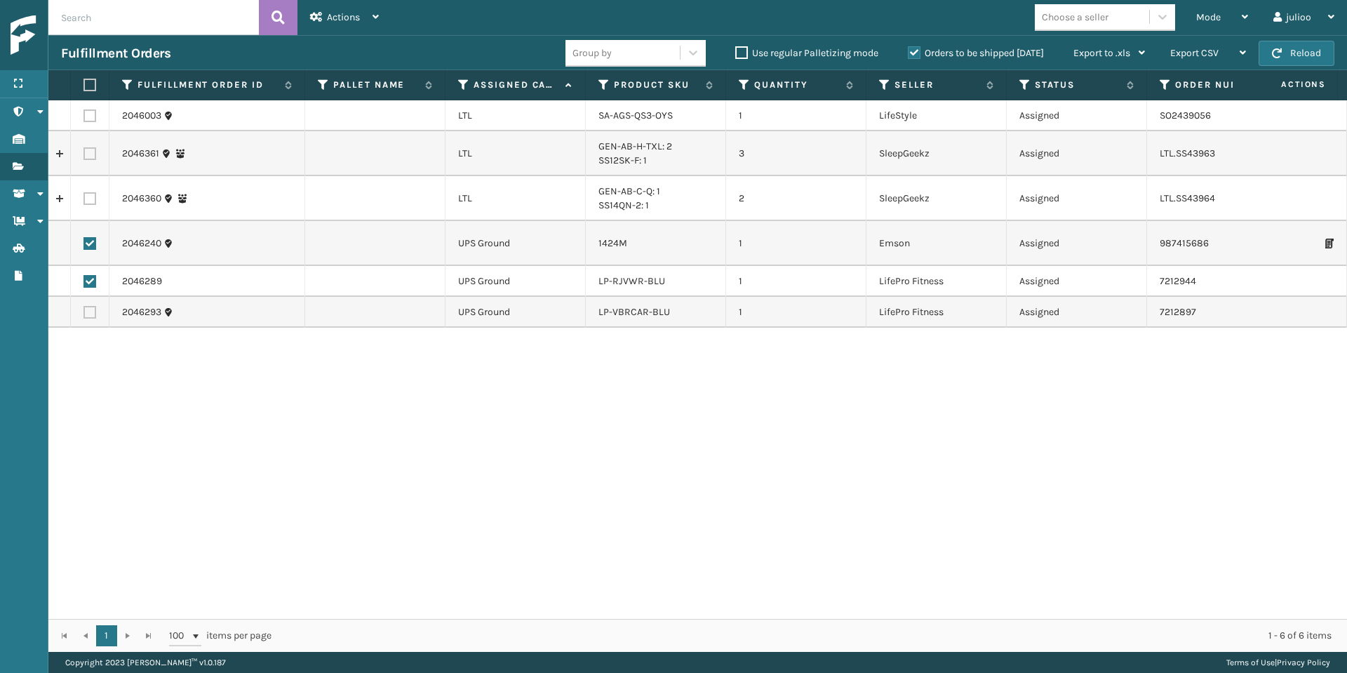
checkbox input "true"
click at [1270, 58] on button "Reload" at bounding box center [1296, 53] width 76 height 25
click at [1272, 55] on span "button" at bounding box center [1277, 53] width 10 height 10
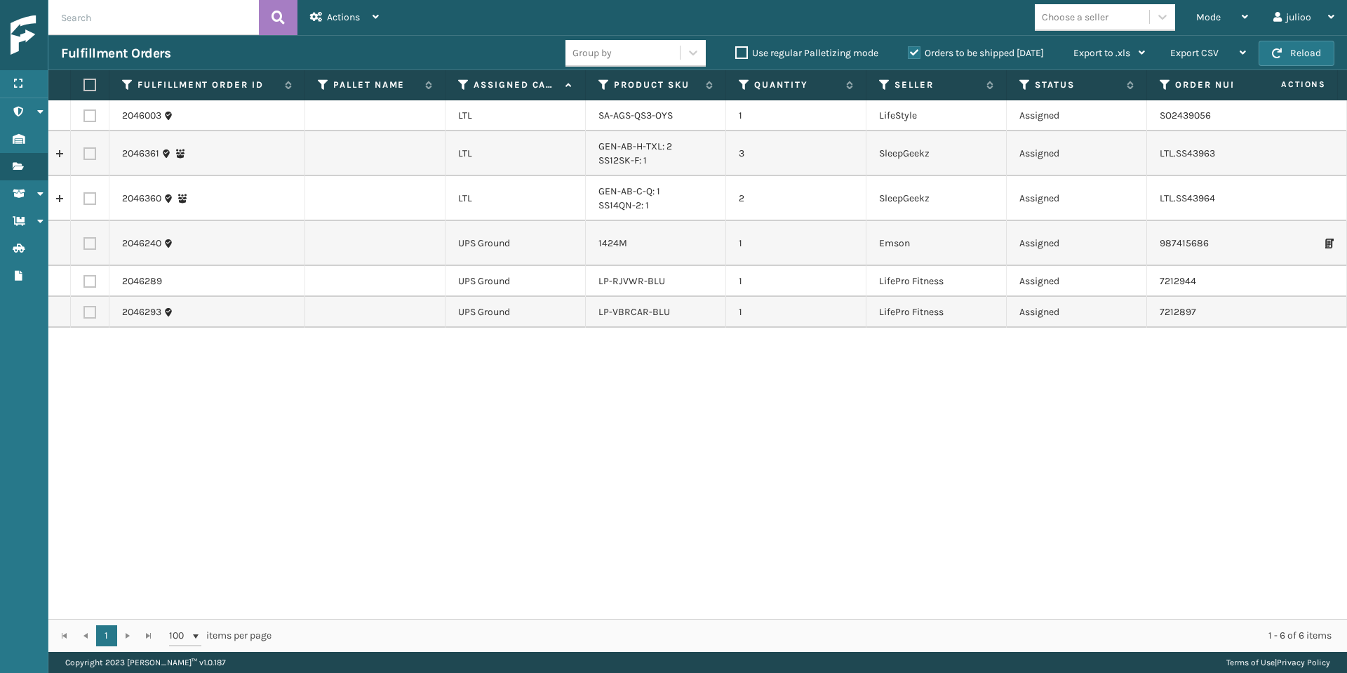
click at [1272, 55] on span "button" at bounding box center [1277, 53] width 10 height 10
click at [86, 312] on label at bounding box center [89, 312] width 13 height 13
click at [84, 312] on input "checkbox" at bounding box center [83, 310] width 1 height 9
checkbox input "true"
click at [86, 277] on label at bounding box center [89, 281] width 13 height 13
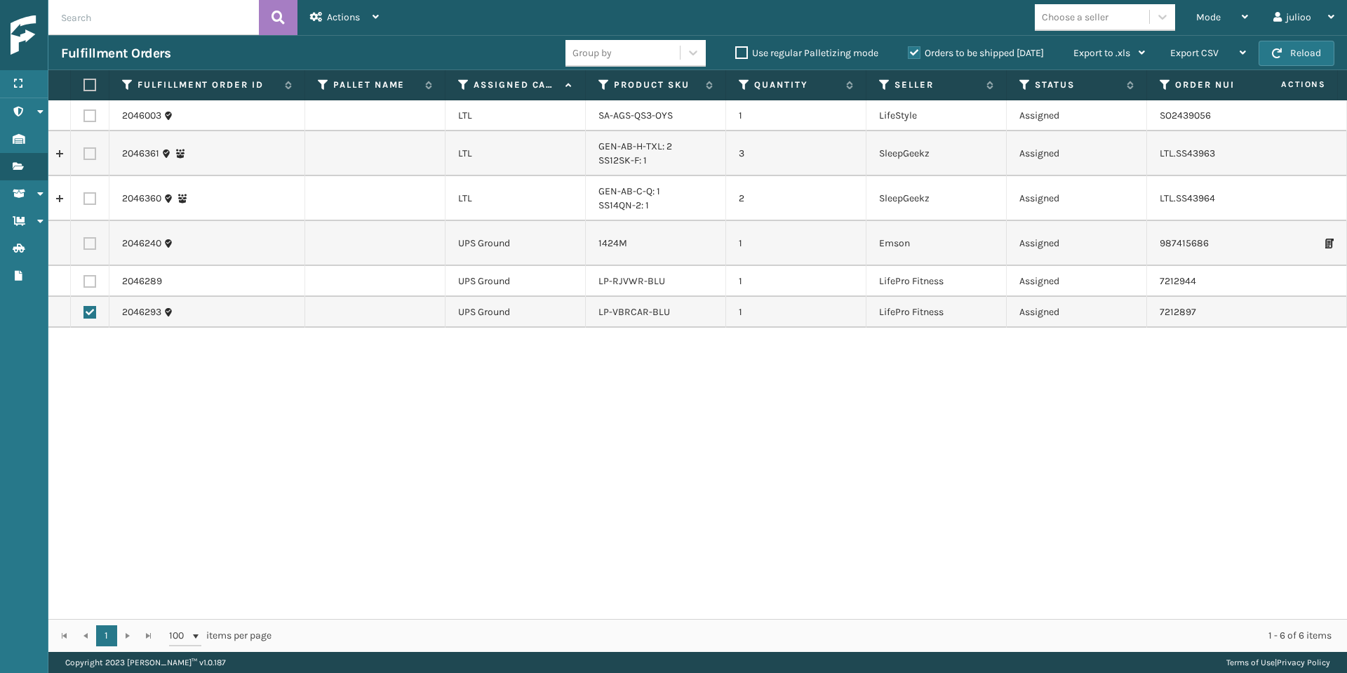
click at [84, 277] on input "checkbox" at bounding box center [83, 279] width 1 height 9
checkbox input "true"
click at [86, 243] on label at bounding box center [89, 243] width 13 height 13
click at [84, 243] on input "checkbox" at bounding box center [83, 241] width 1 height 9
checkbox input "true"
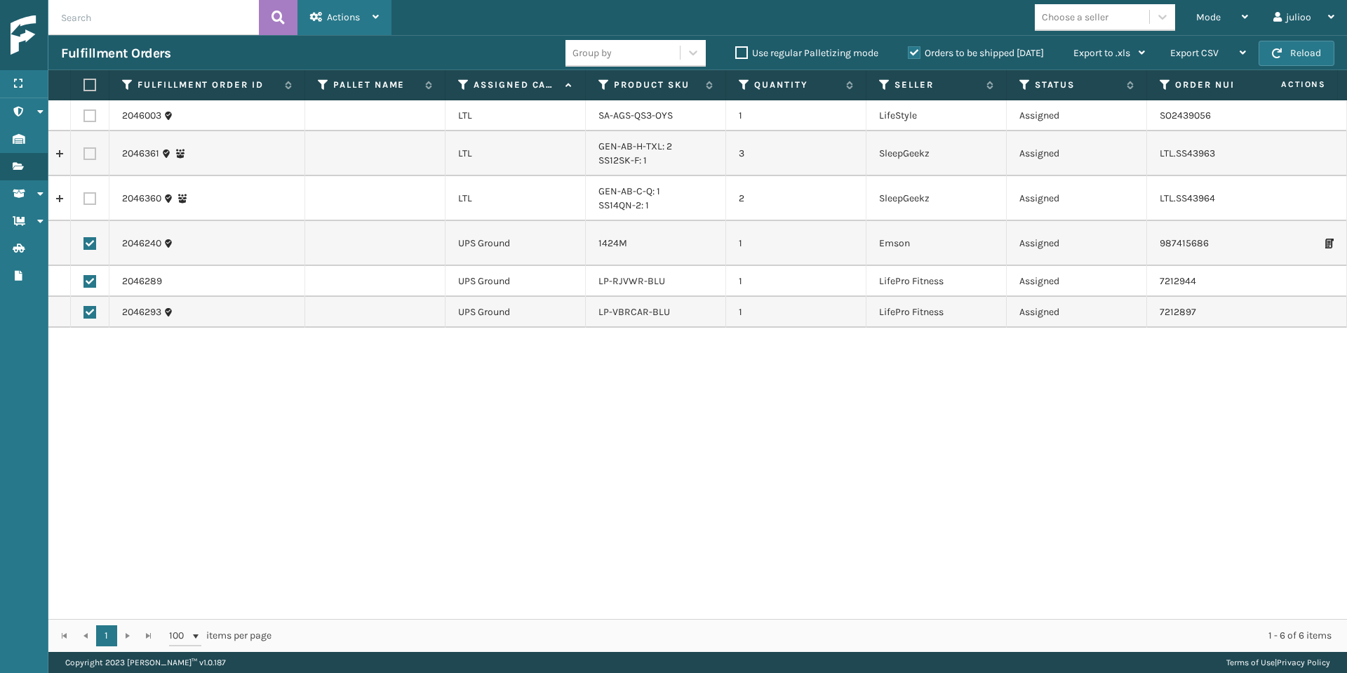
click at [341, 21] on span "Actions" at bounding box center [343, 17] width 33 height 12
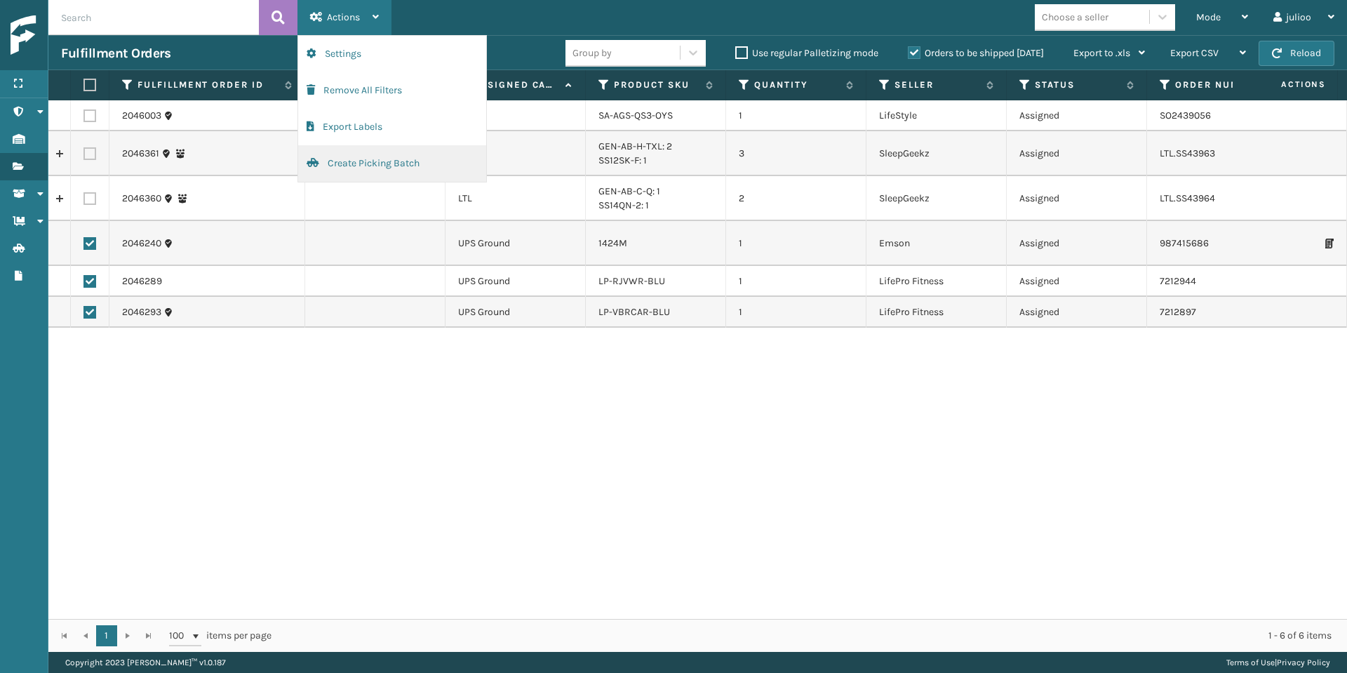
click at [348, 161] on button "Create Picking Batch" at bounding box center [392, 163] width 188 height 36
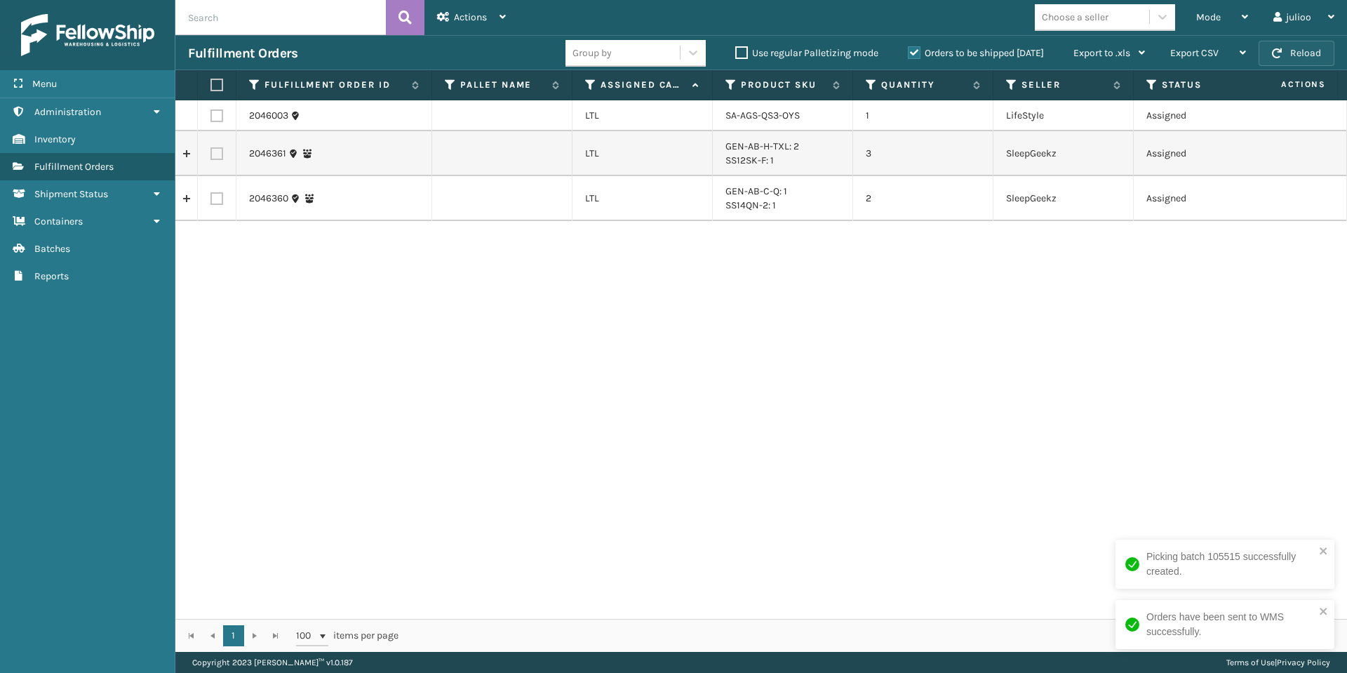
click at [1285, 60] on button "Reload" at bounding box center [1296, 53] width 76 height 25
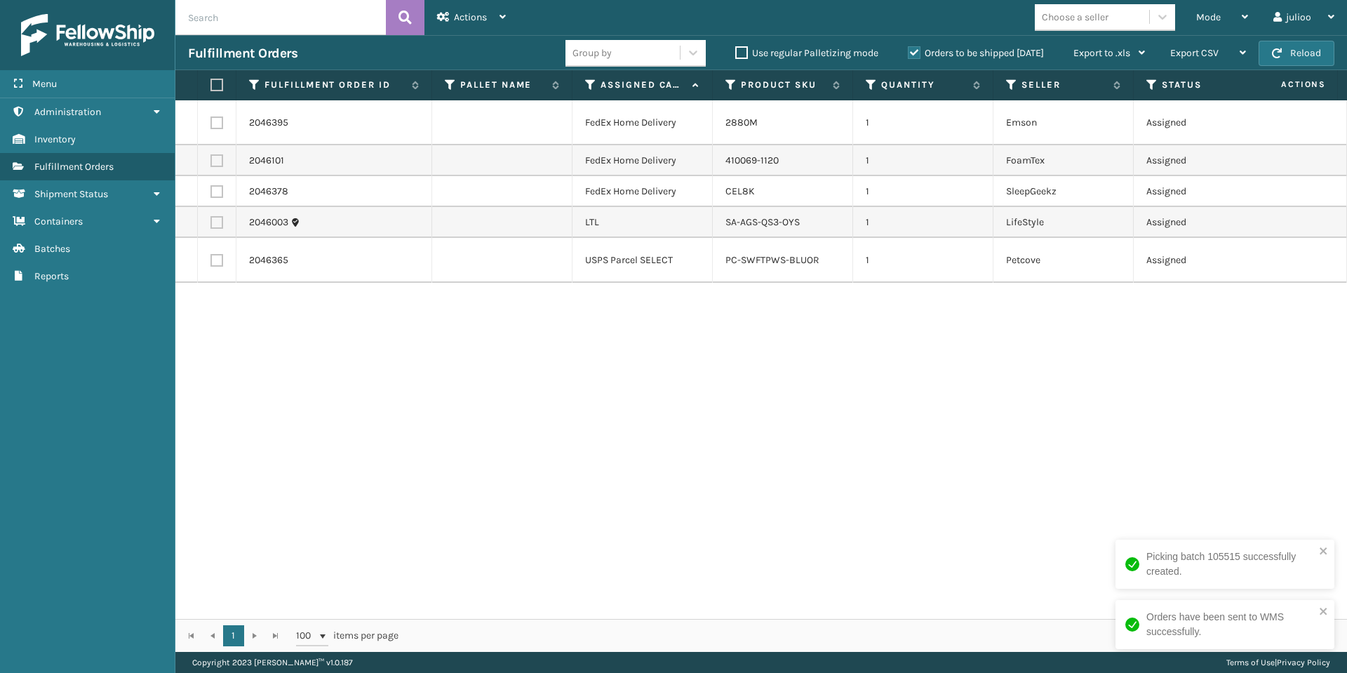
click at [220, 193] on label at bounding box center [216, 191] width 13 height 13
click at [211, 193] on input "checkbox" at bounding box center [210, 189] width 1 height 9
checkbox input "true"
click at [213, 160] on label at bounding box center [216, 160] width 13 height 13
click at [211, 160] on input "checkbox" at bounding box center [210, 158] width 1 height 9
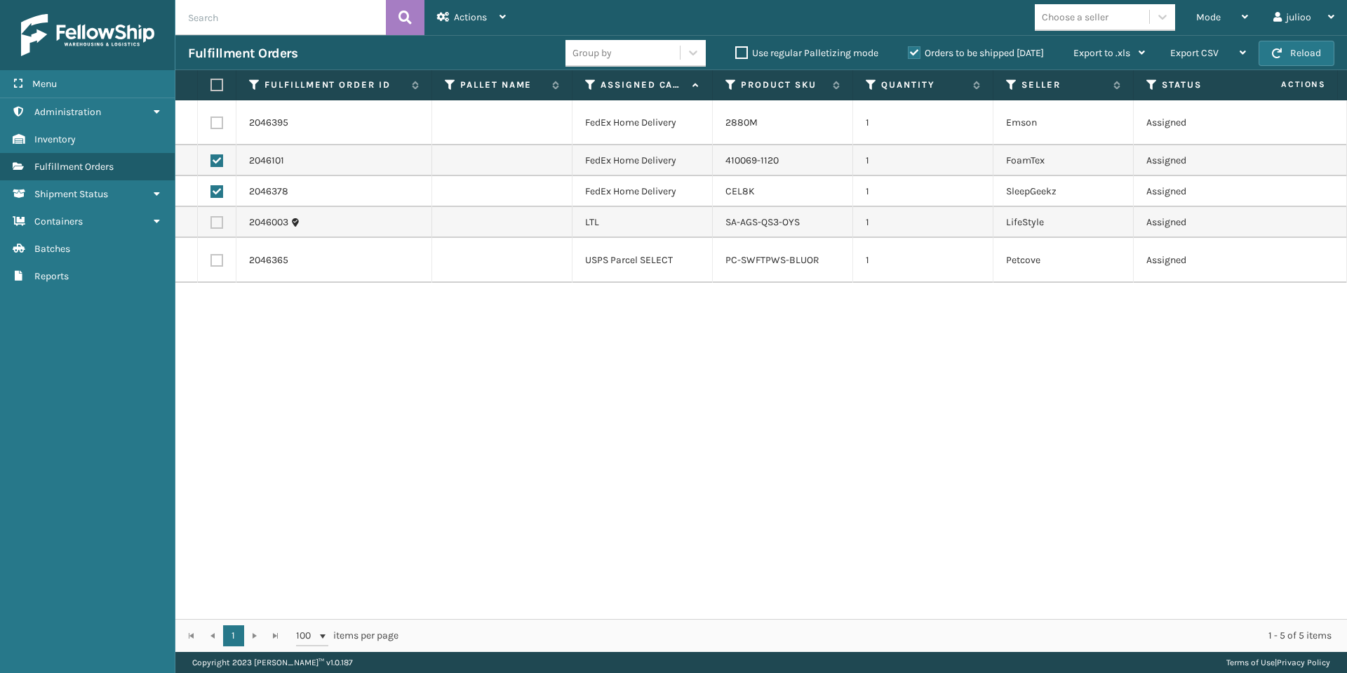
checkbox input "true"
click at [215, 119] on label at bounding box center [216, 122] width 13 height 13
click at [211, 119] on input "checkbox" at bounding box center [210, 120] width 1 height 9
checkbox input "true"
click at [487, 15] on div "Actions" at bounding box center [471, 17] width 69 height 35
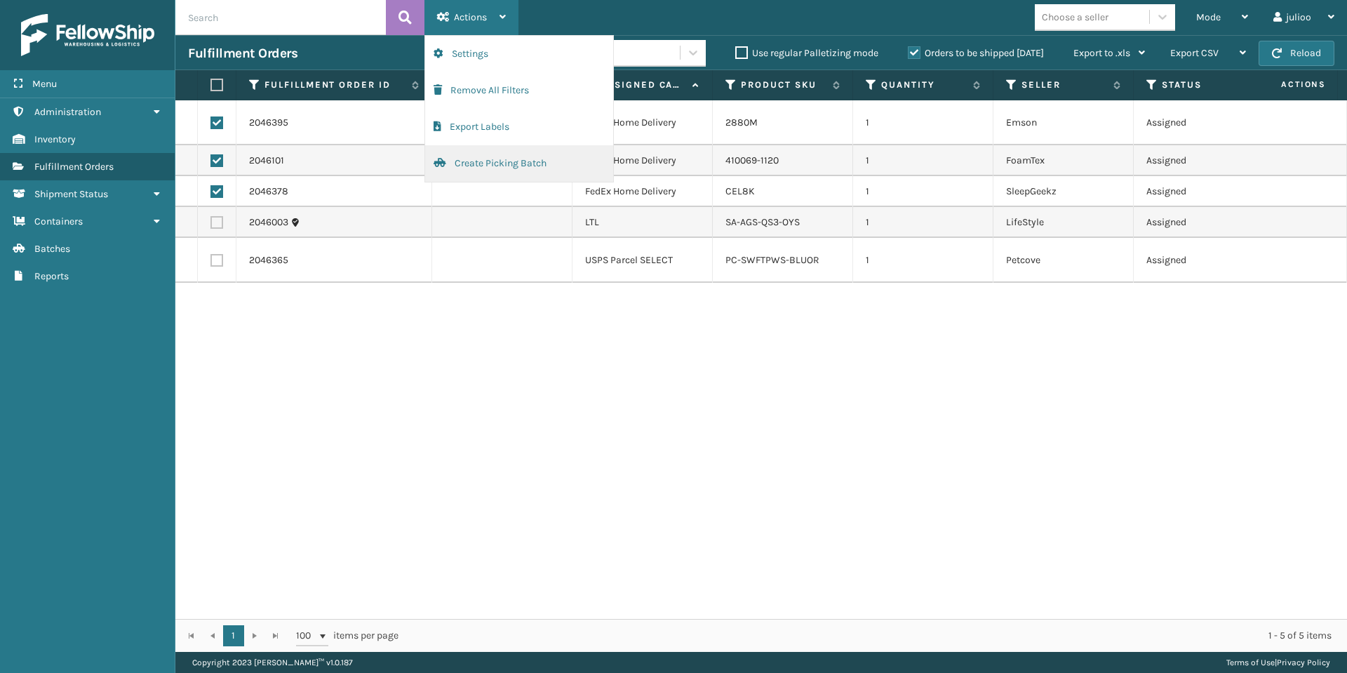
click at [497, 163] on button "Create Picking Batch" at bounding box center [519, 163] width 188 height 36
